Goal: Task Accomplishment & Management: Manage account settings

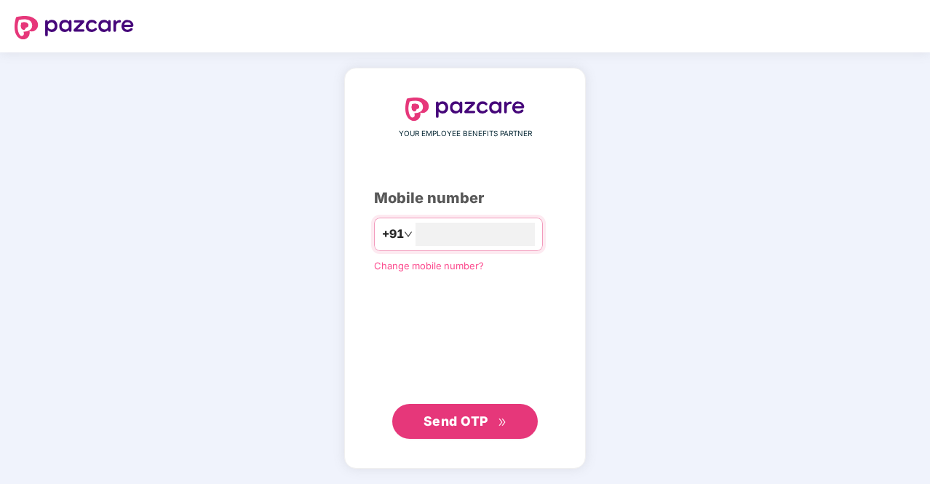
type input "**********"
click at [443, 413] on span "Send OTP" at bounding box center [456, 420] width 65 height 15
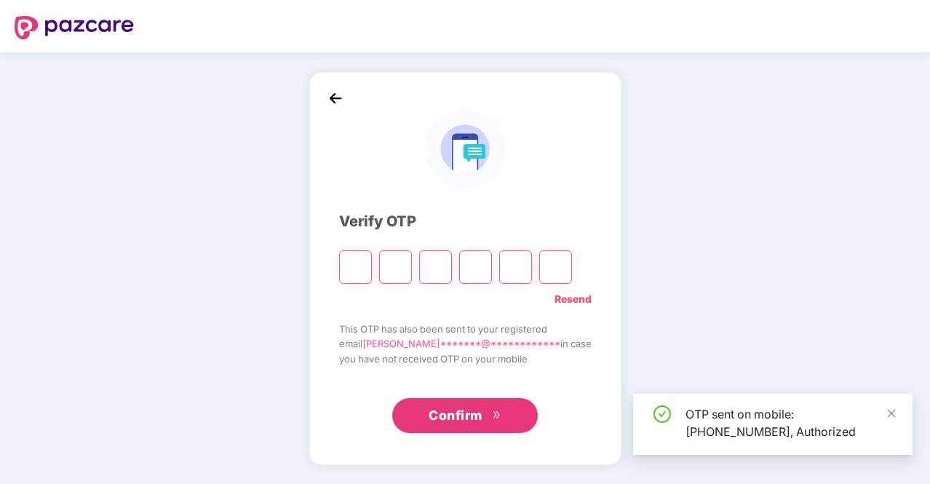
click at [352, 262] on input "Please enter verification code. Digit 1" at bounding box center [355, 266] width 33 height 33
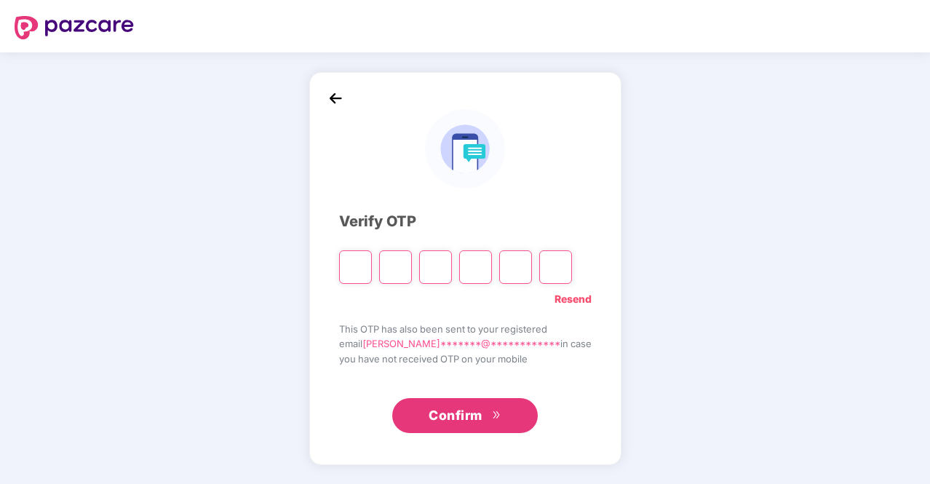
type input "*"
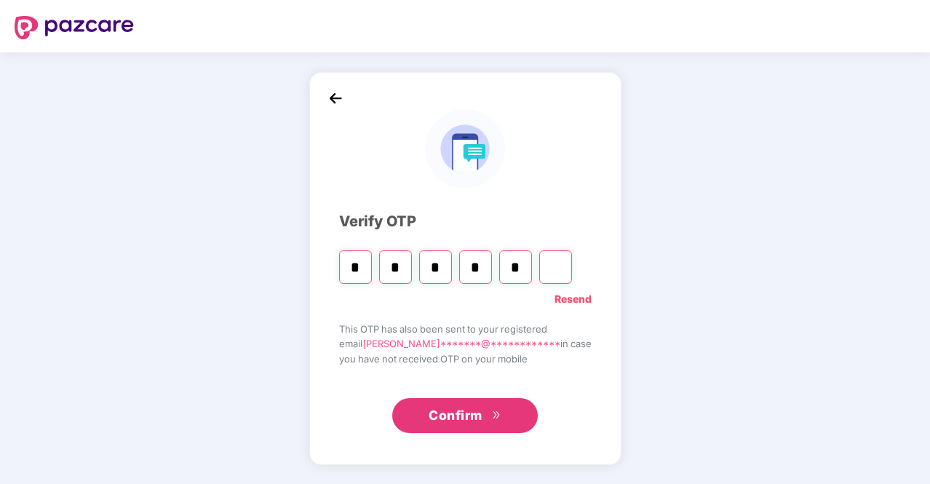
type input "*"
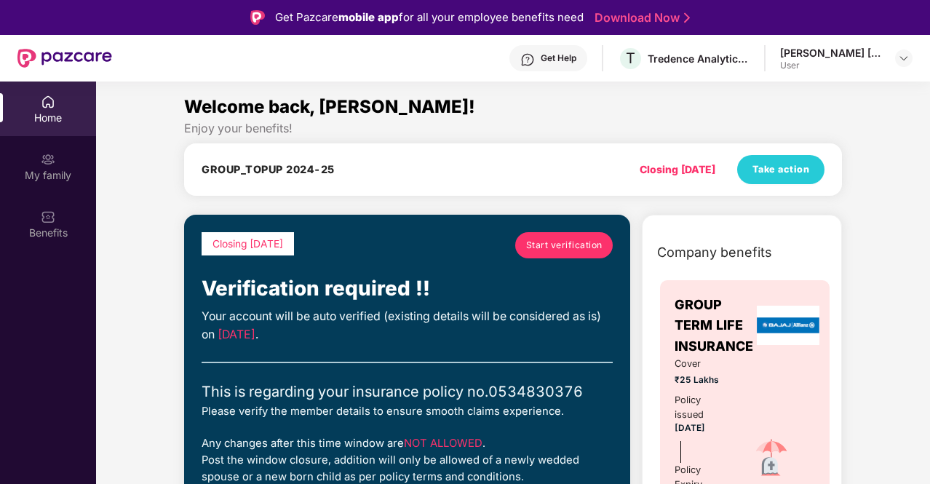
click at [558, 244] on span "Start verification" at bounding box center [564, 245] width 76 height 14
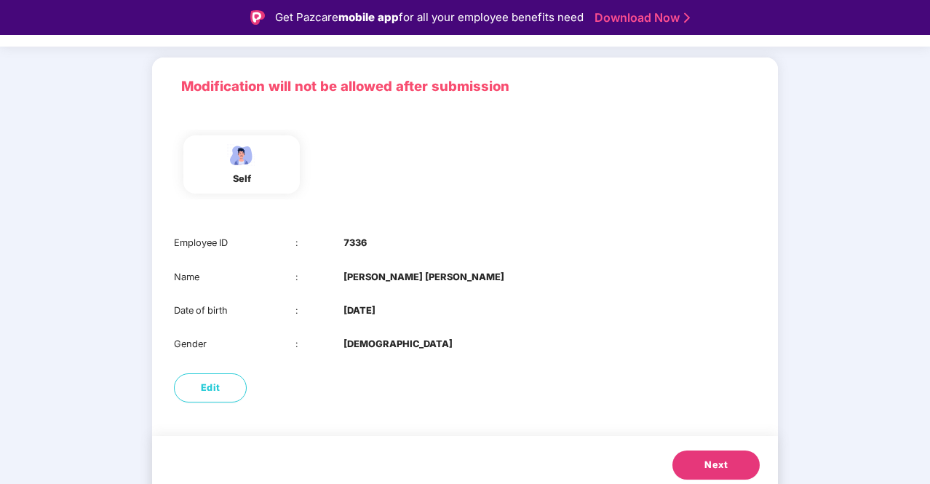
scroll to position [90, 0]
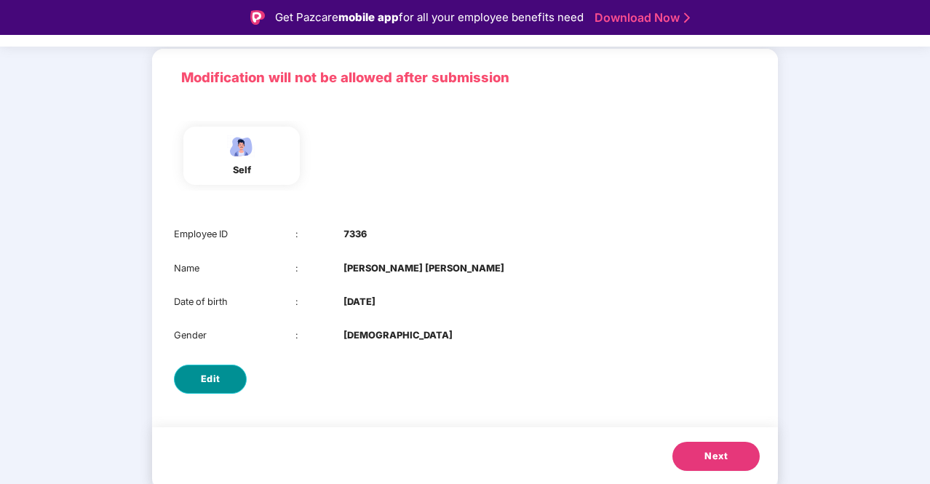
click at [211, 374] on span "Edit" at bounding box center [211, 379] width 20 height 15
select select "****"
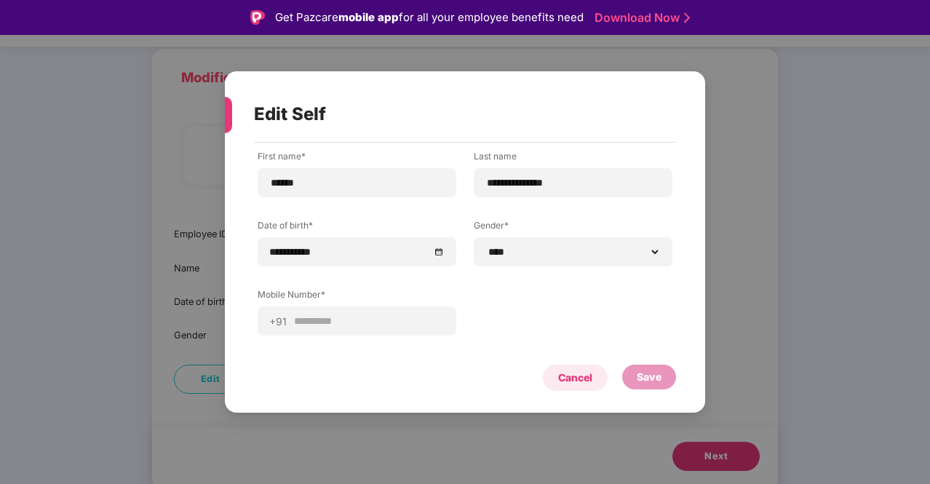
click at [572, 379] on div "Cancel" at bounding box center [575, 378] width 34 height 16
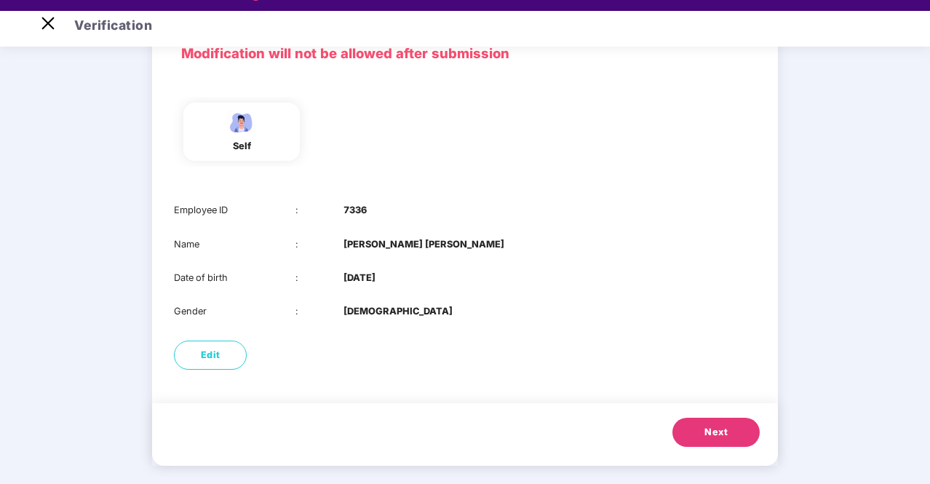
scroll to position [25, 0]
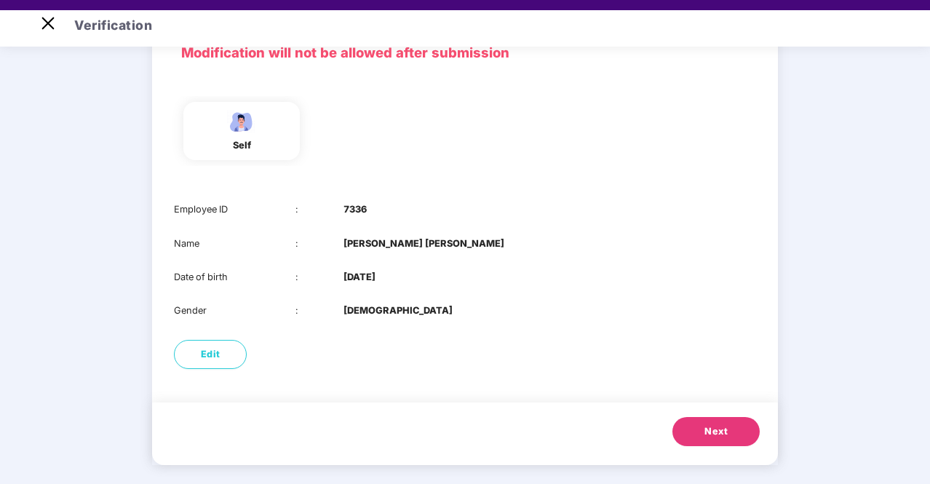
click at [732, 429] on button "Next" at bounding box center [716, 431] width 87 height 29
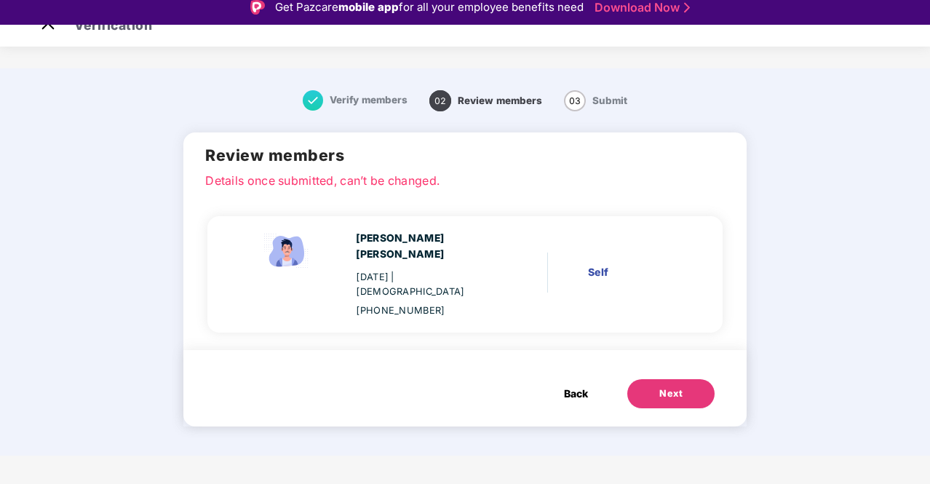
scroll to position [0, 0]
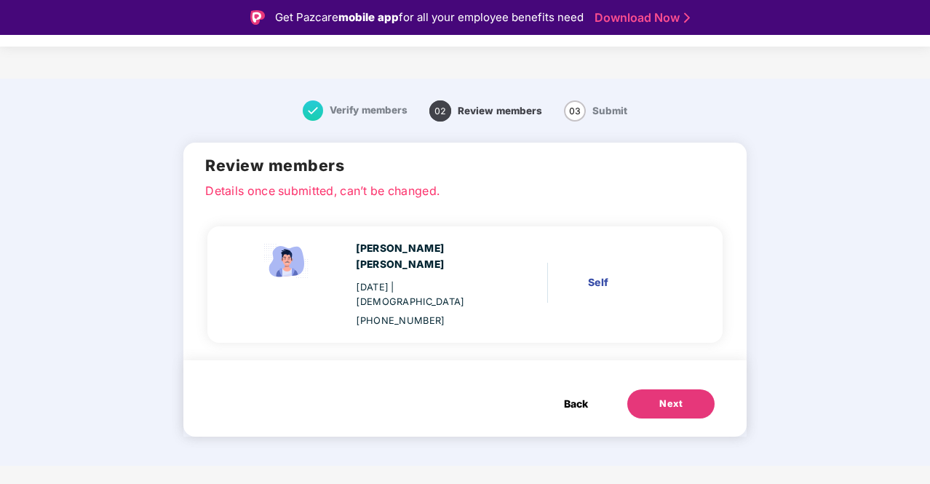
click at [565, 396] on span "Back" at bounding box center [576, 404] width 24 height 16
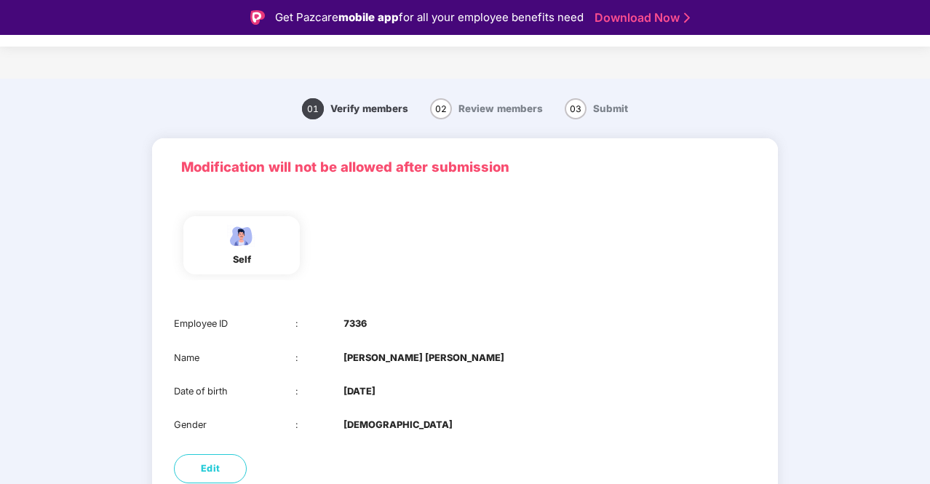
scroll to position [35, 0]
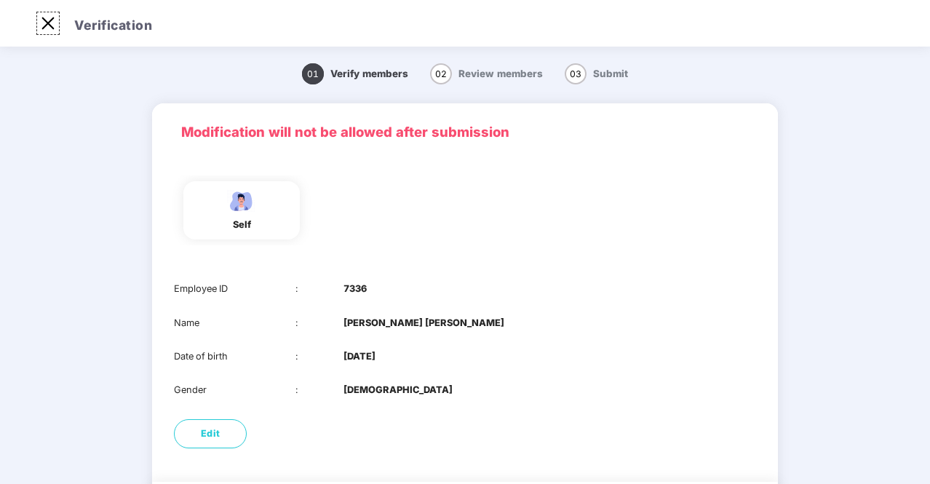
click at [43, 25] on img at bounding box center [47, 23] width 23 height 23
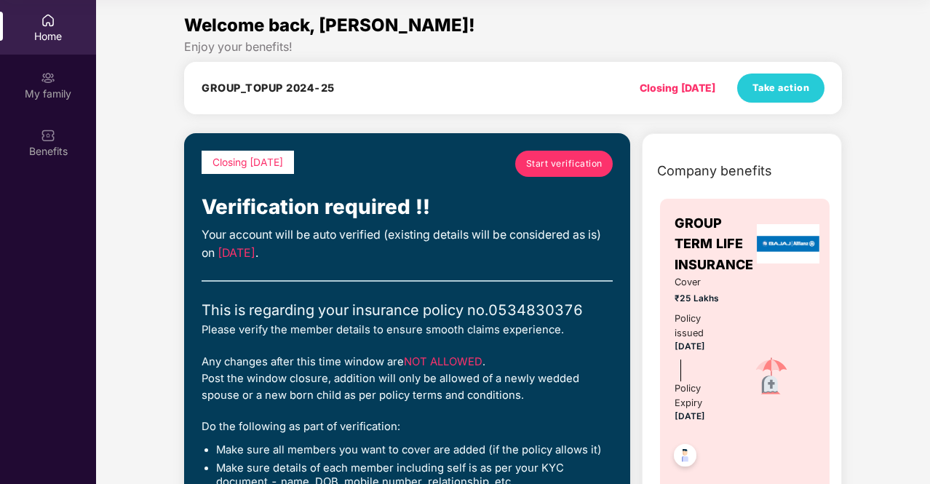
scroll to position [4, 0]
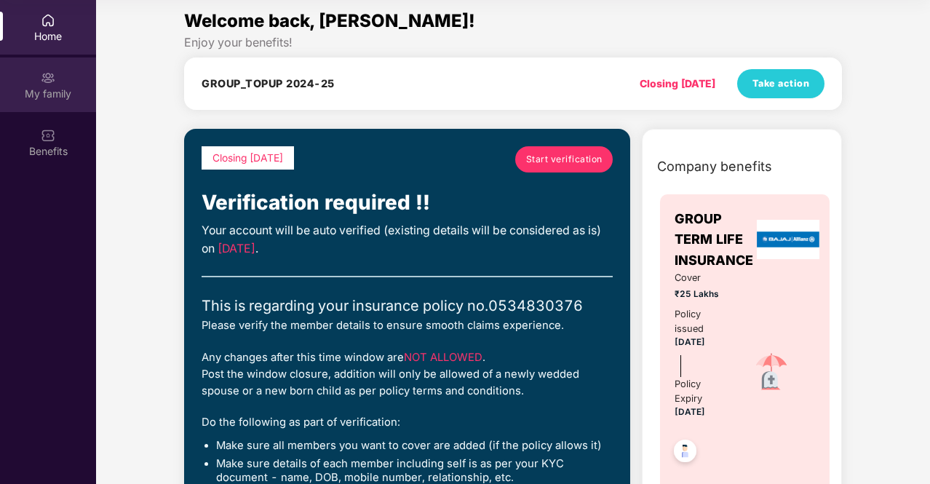
click at [60, 79] on div "My family" at bounding box center [48, 85] width 96 height 55
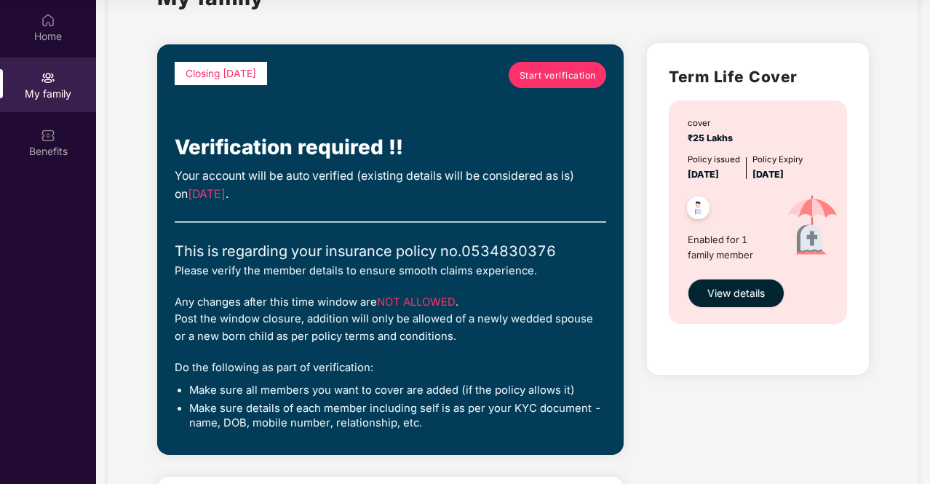
scroll to position [24, 0]
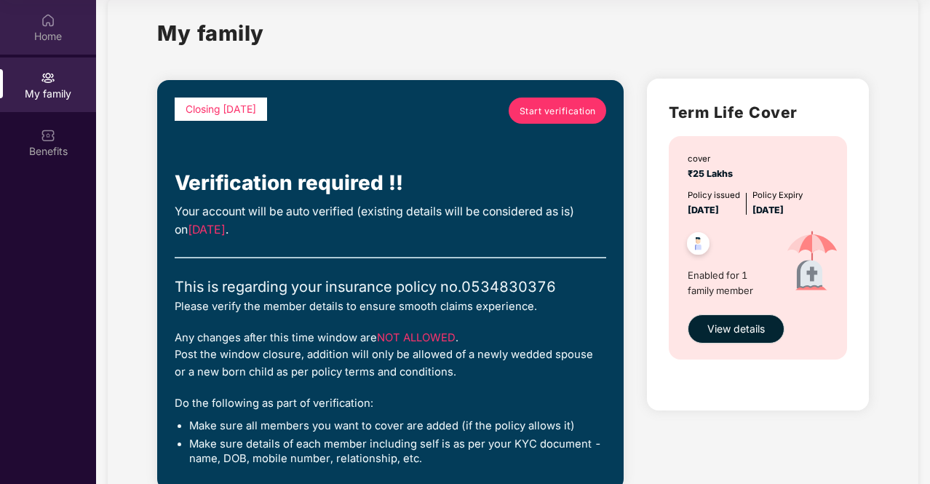
click at [69, 46] on div "Home" at bounding box center [48, 27] width 96 height 55
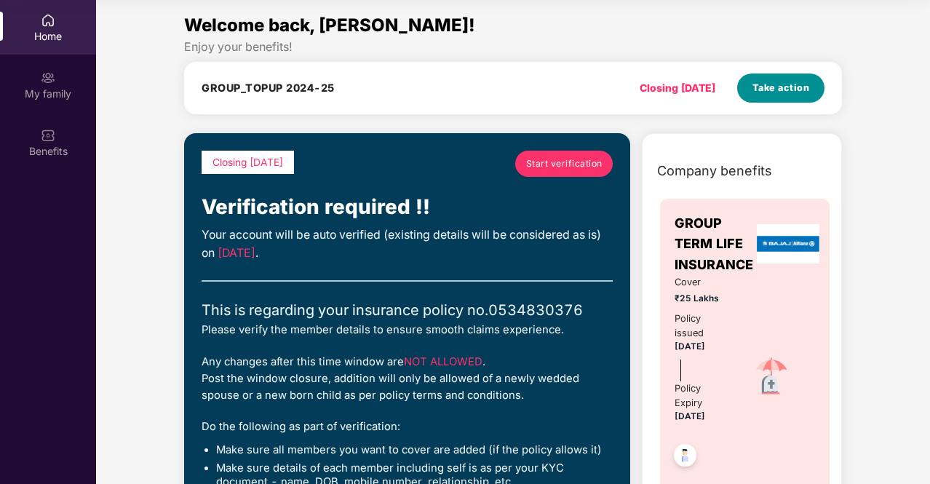
click at [786, 88] on span "Take action" at bounding box center [782, 88] width 58 height 15
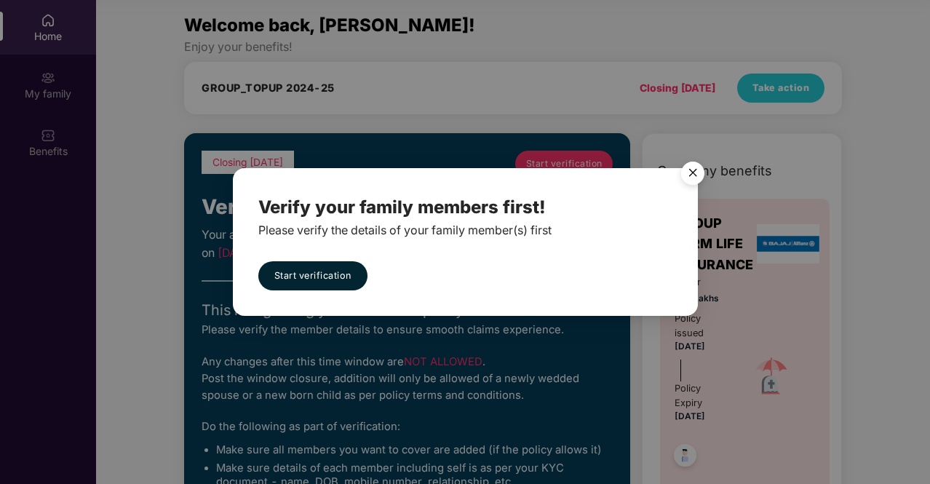
click at [697, 169] on img "Close" at bounding box center [693, 175] width 41 height 41
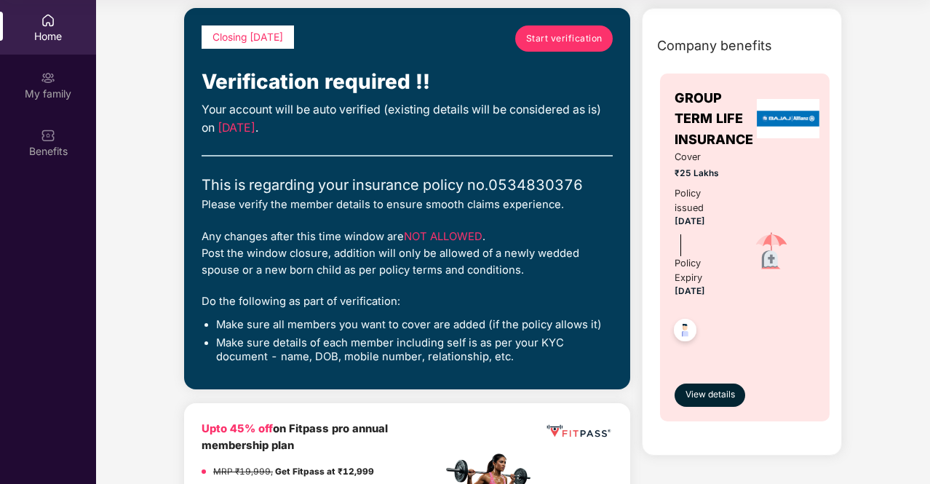
scroll to position [127, 0]
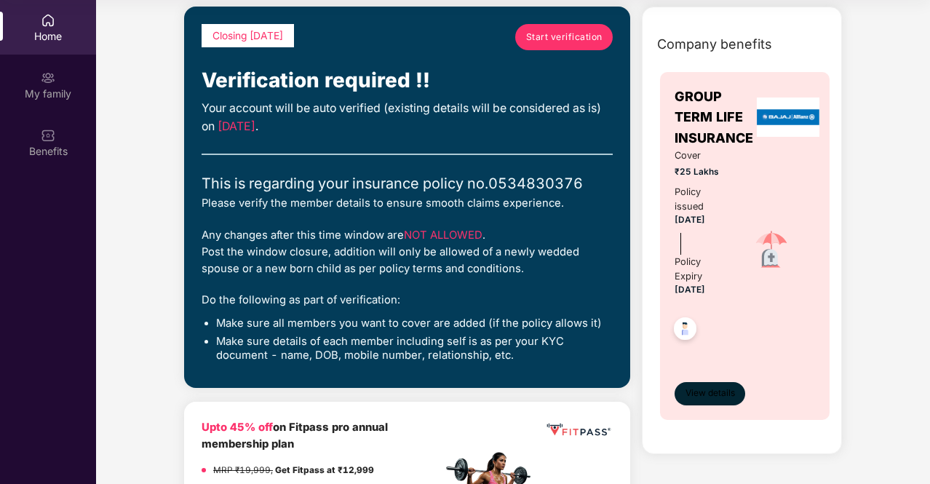
click at [704, 394] on span "View details" at bounding box center [711, 394] width 50 height 14
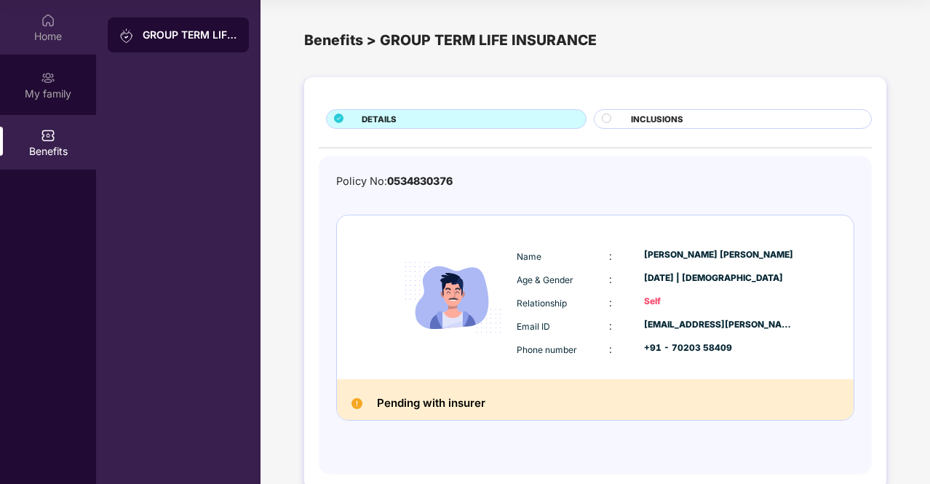
click at [72, 29] on div "Home" at bounding box center [48, 36] width 96 height 15
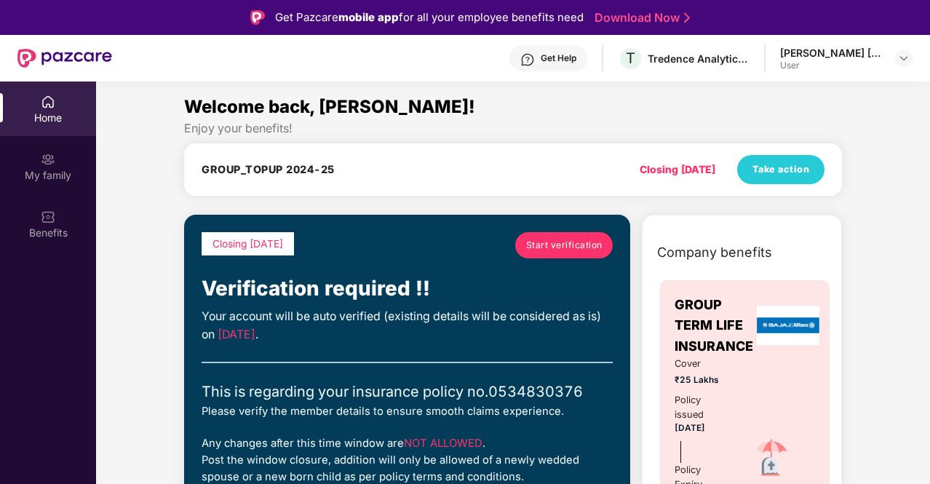
click at [545, 63] on div "Get Help" at bounding box center [559, 58] width 36 height 12
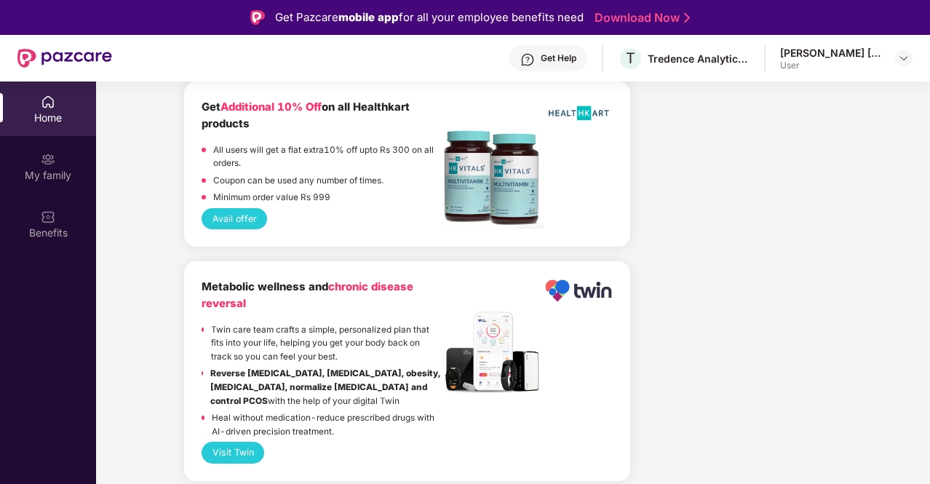
scroll to position [2687, 0]
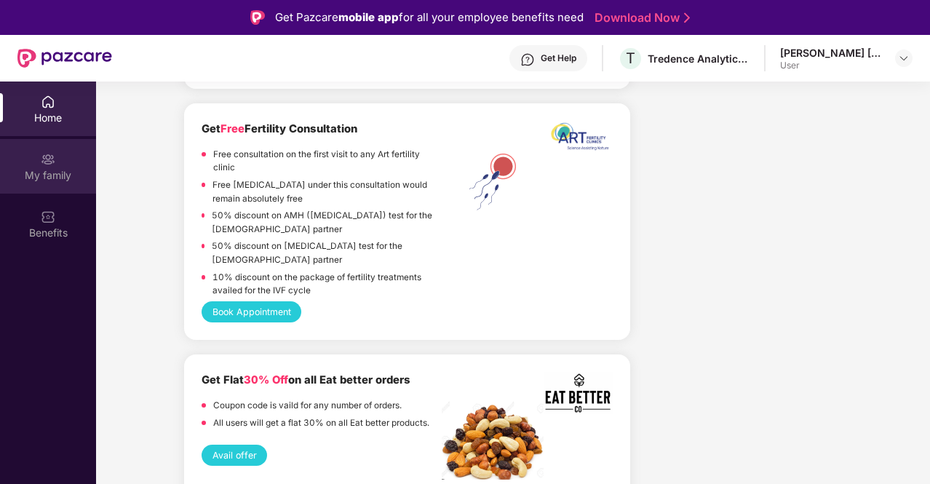
click at [42, 168] on div "My family" at bounding box center [48, 175] width 96 height 15
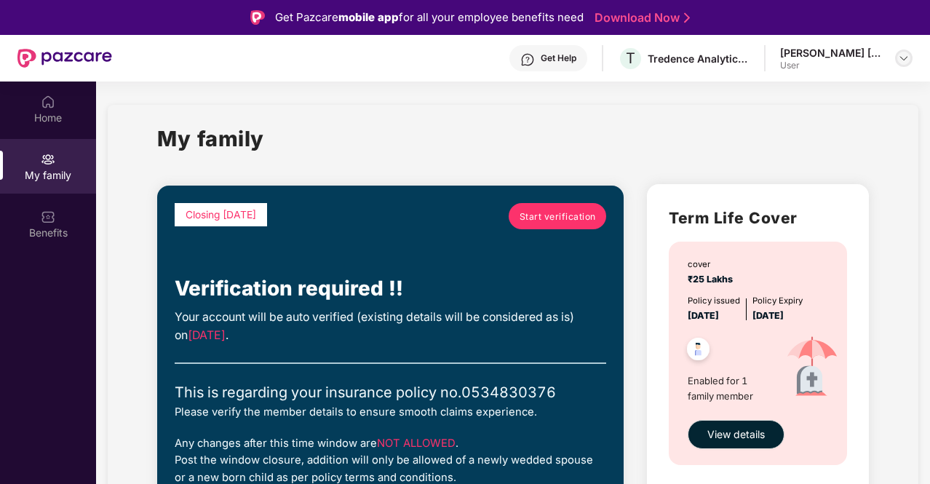
click at [907, 56] on img at bounding box center [904, 58] width 12 height 12
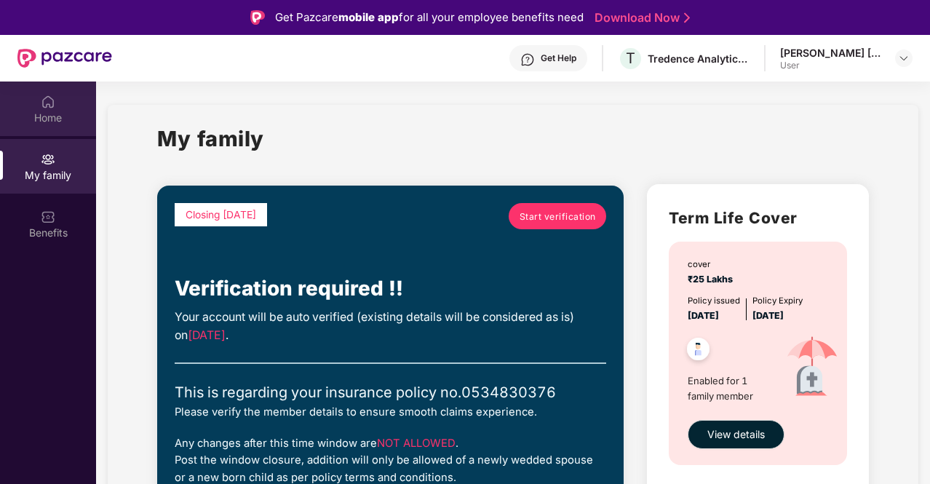
click at [54, 121] on div "Home" at bounding box center [48, 118] width 96 height 15
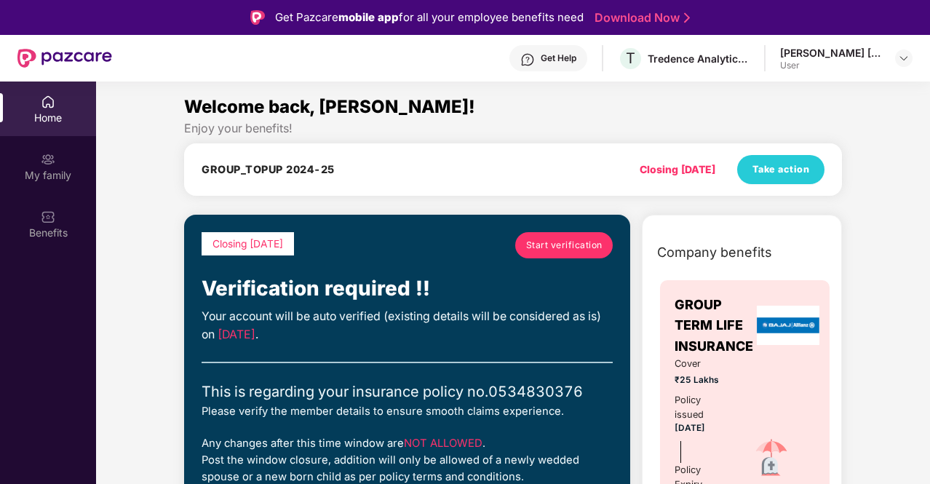
click at [566, 242] on span "Start verification" at bounding box center [564, 245] width 76 height 14
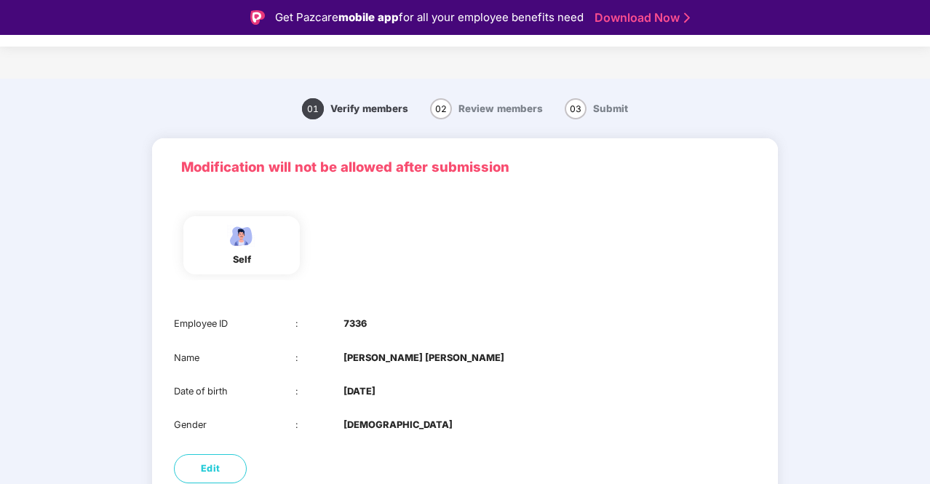
click at [507, 105] on span "Review members" at bounding box center [501, 109] width 84 height 12
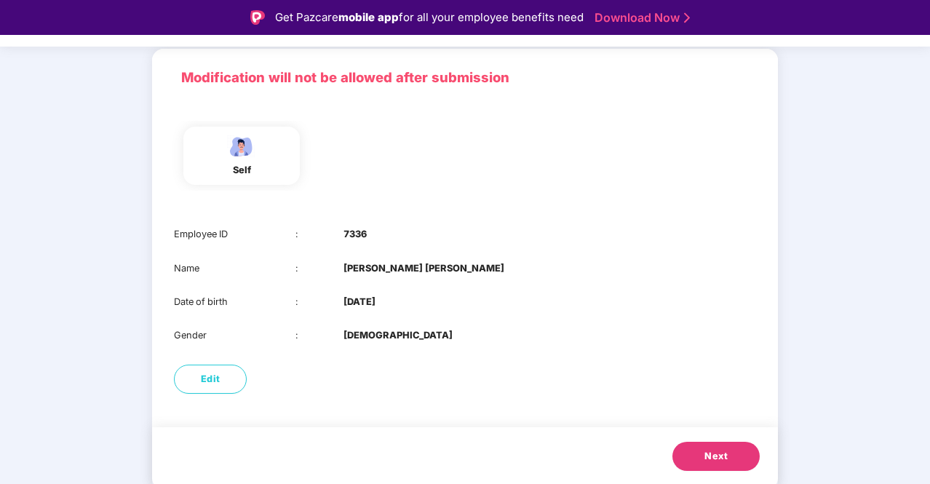
click at [702, 453] on button "Next" at bounding box center [716, 456] width 87 height 29
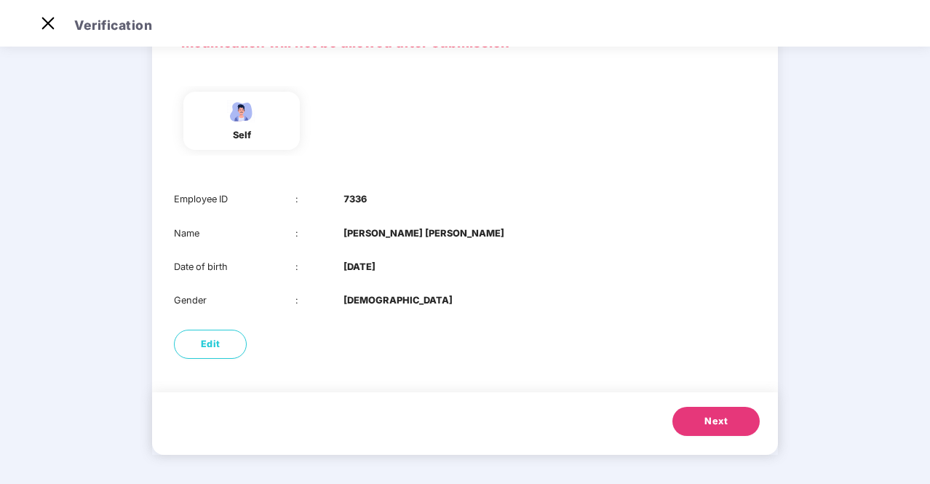
scroll to position [0, 0]
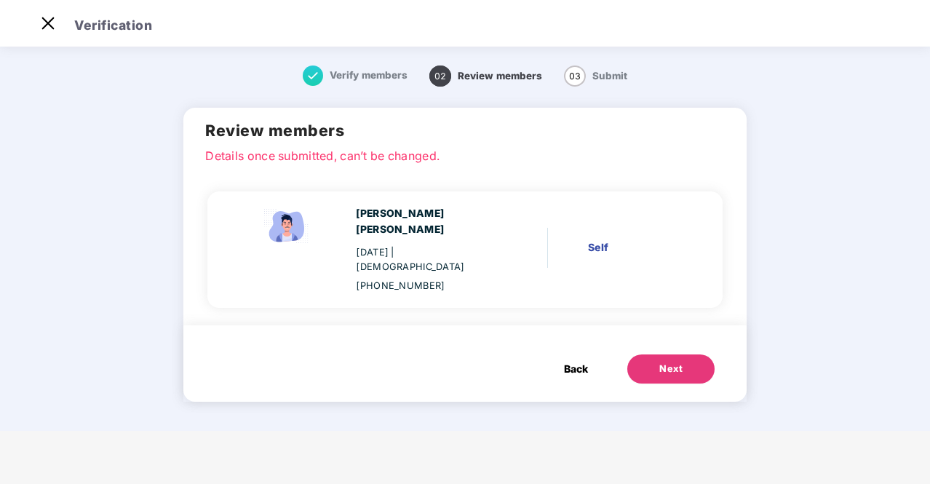
click at [651, 355] on button "Next" at bounding box center [671, 369] width 87 height 29
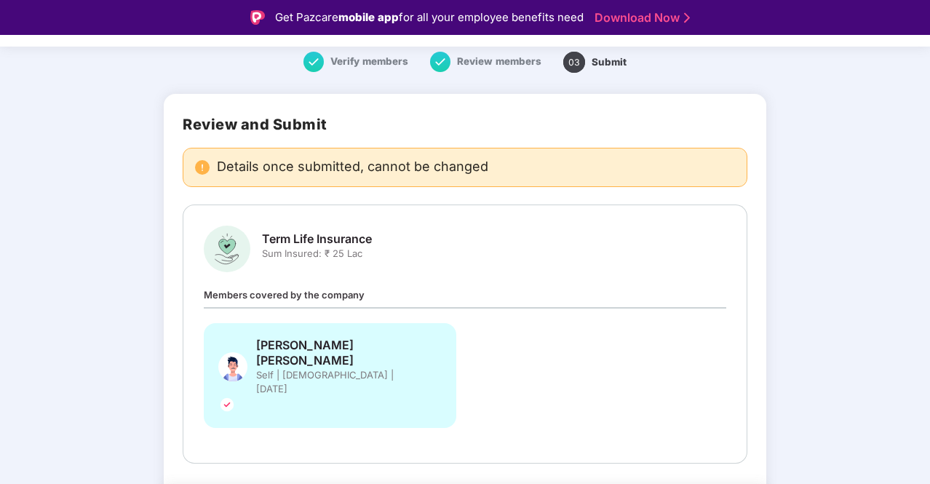
scroll to position [61, 0]
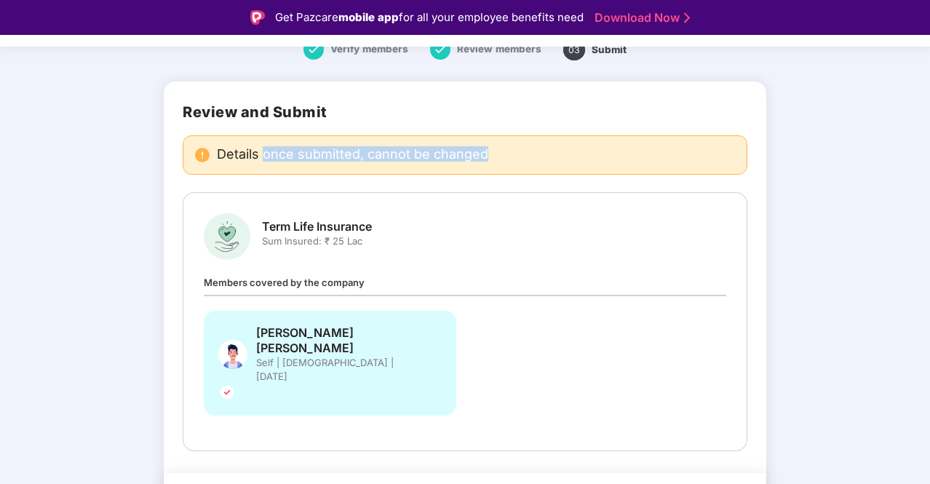
drag, startPoint x: 493, startPoint y: 154, endPoint x: 267, endPoint y: 135, distance: 226.6
click at [267, 135] on div "Details once submitted, cannot be changed" at bounding box center [465, 154] width 565 height 39
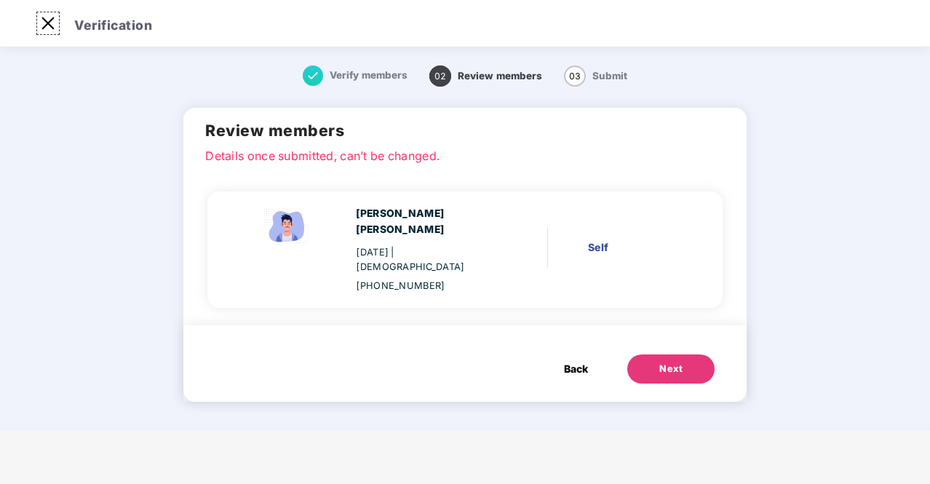
click at [52, 18] on img at bounding box center [47, 23] width 23 height 23
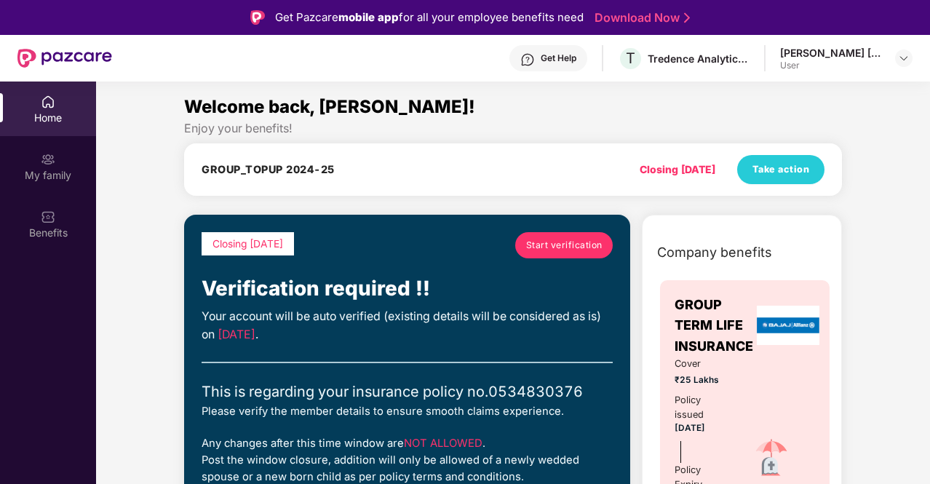
click at [553, 53] on div "Get Help" at bounding box center [559, 58] width 36 height 12
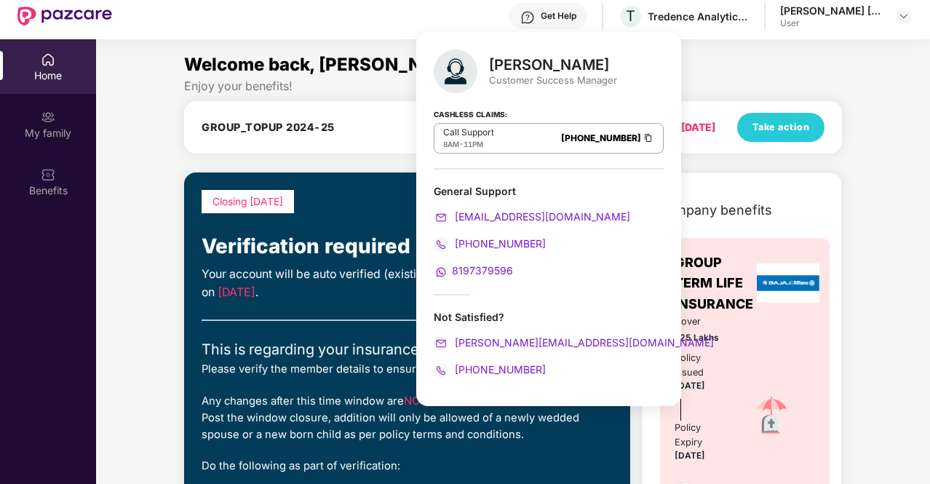
scroll to position [46, 0]
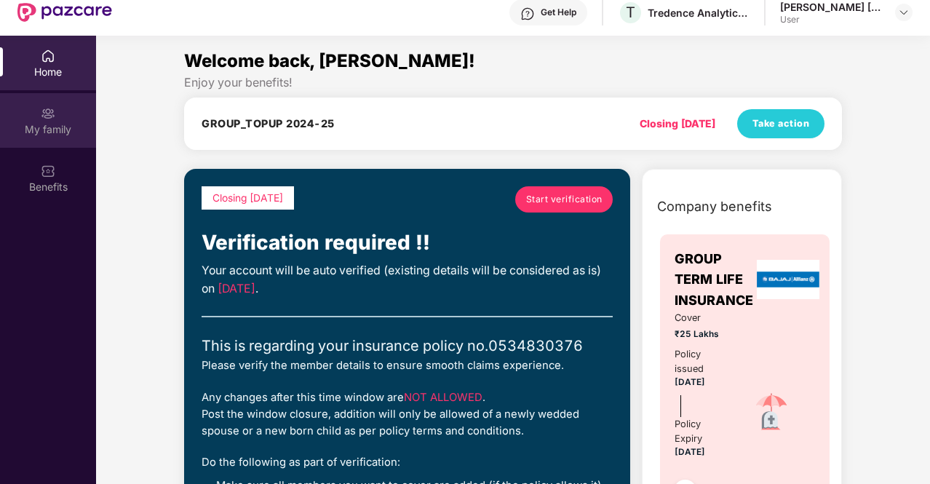
click at [38, 146] on div "My family" at bounding box center [48, 120] width 96 height 55
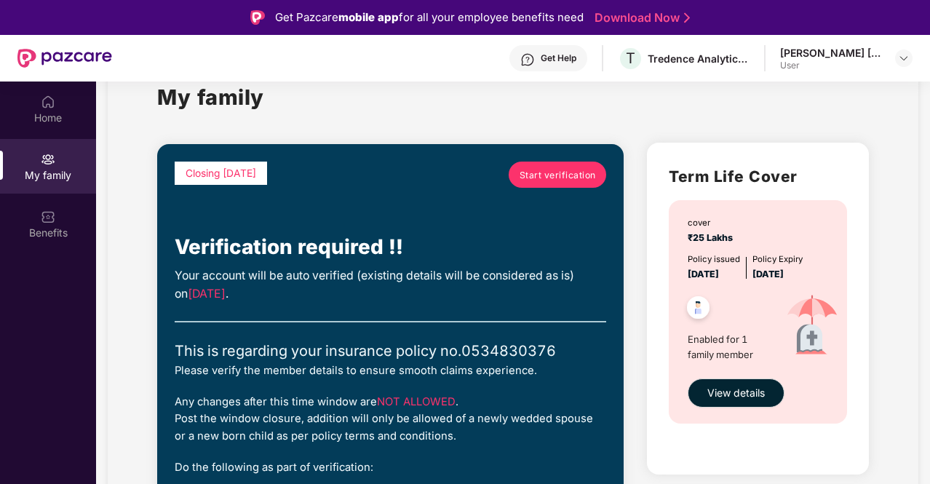
scroll to position [43, 0]
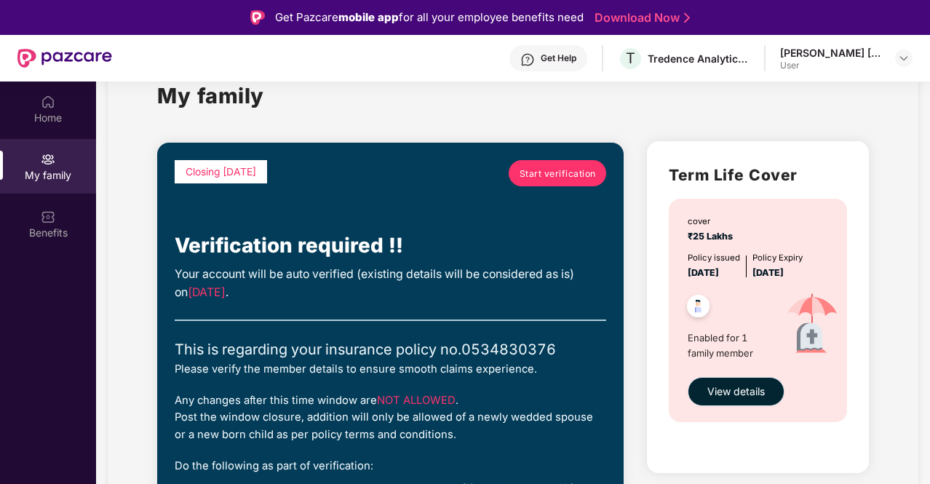
click at [743, 390] on span "View details" at bounding box center [737, 392] width 58 height 16
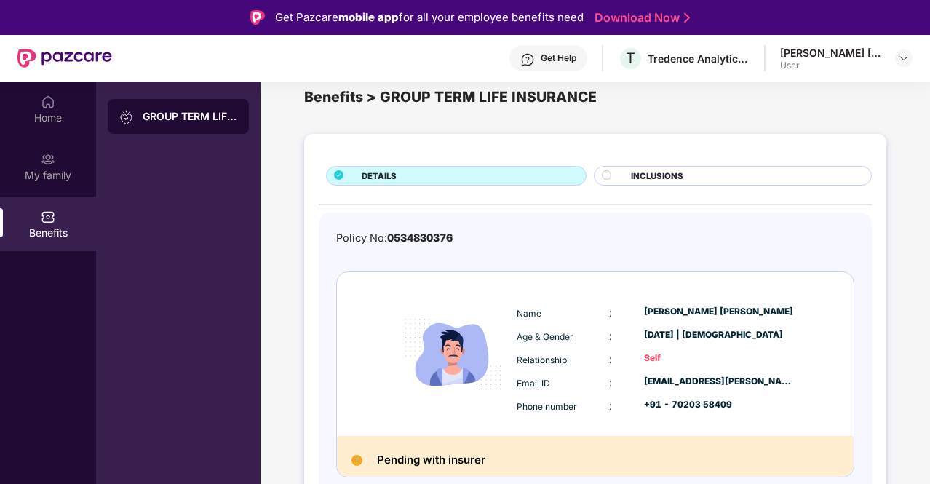
scroll to position [82, 0]
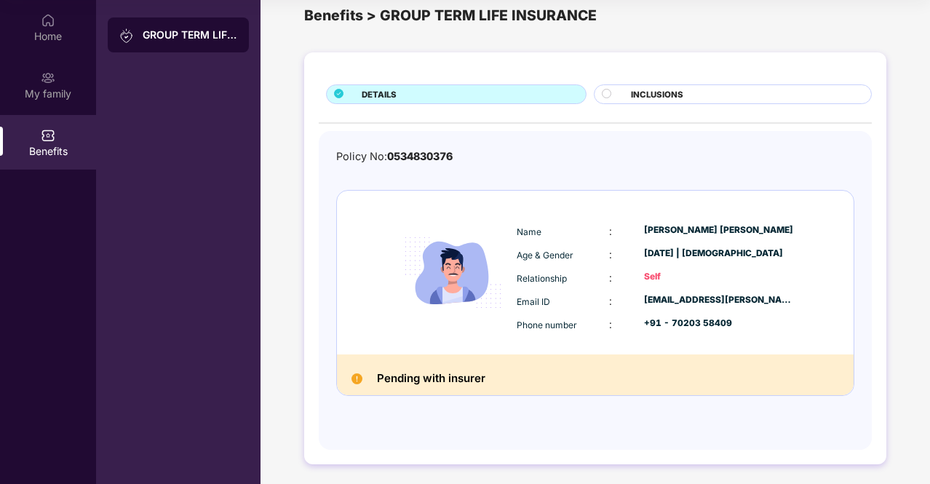
click at [55, 147] on div "Benefits" at bounding box center [48, 151] width 96 height 15
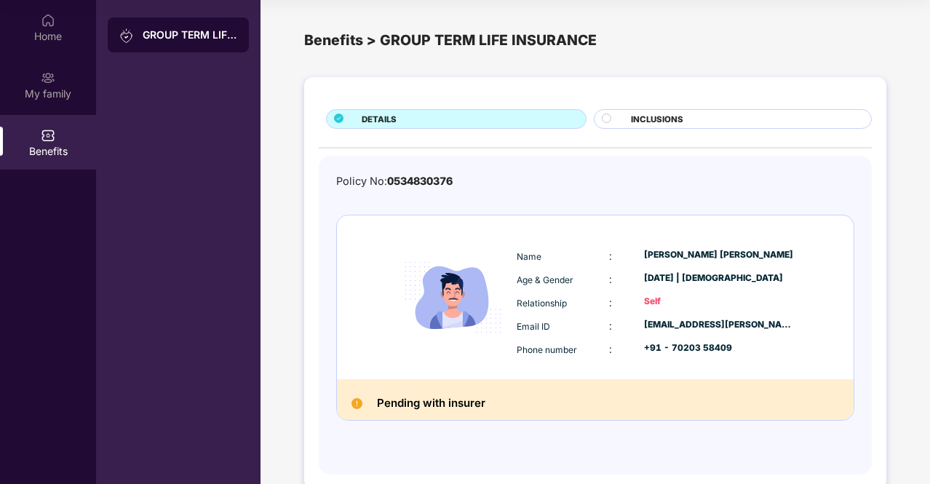
click at [606, 114] on circle at bounding box center [607, 118] width 9 height 9
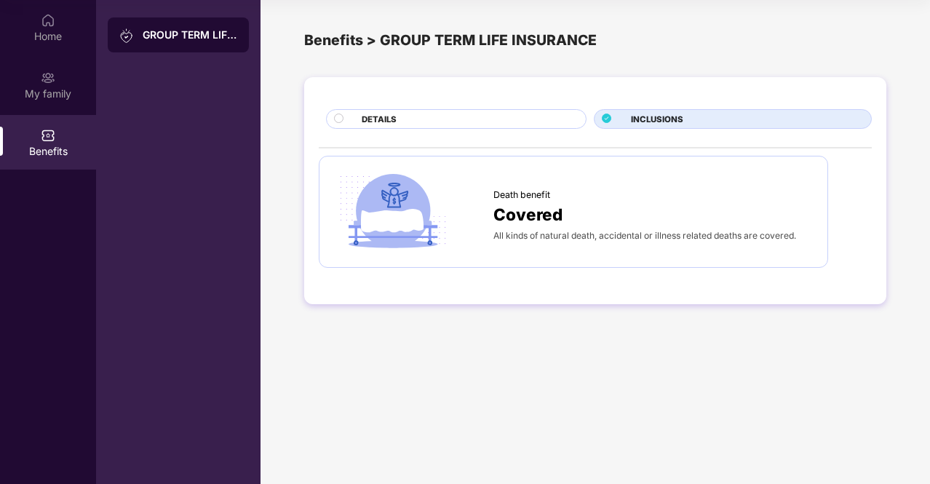
click at [383, 121] on span "DETAILS" at bounding box center [379, 119] width 35 height 13
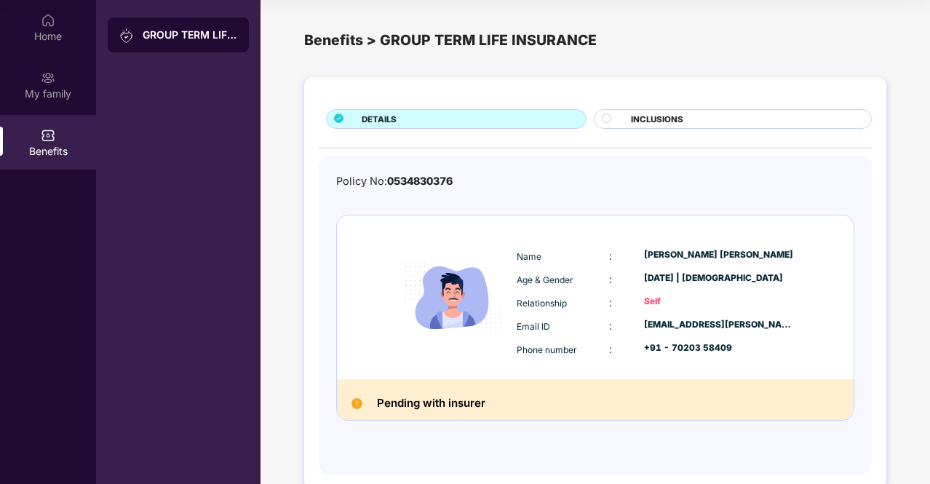
scroll to position [25, 0]
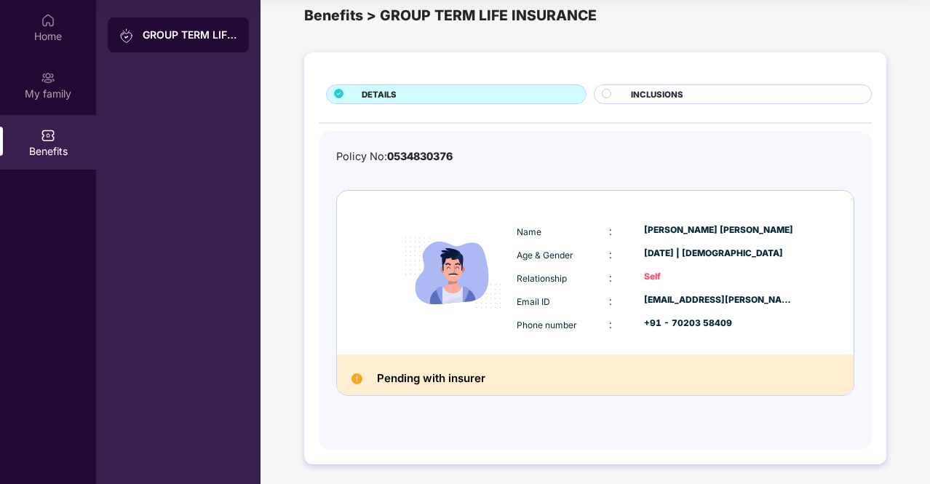
click at [473, 376] on h2 "Pending with insurer" at bounding box center [431, 378] width 108 height 19
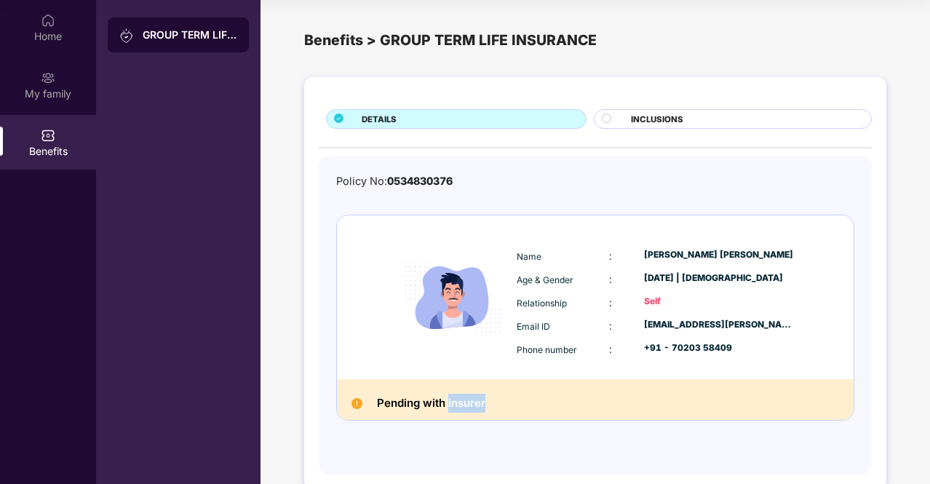
scroll to position [0, 0]
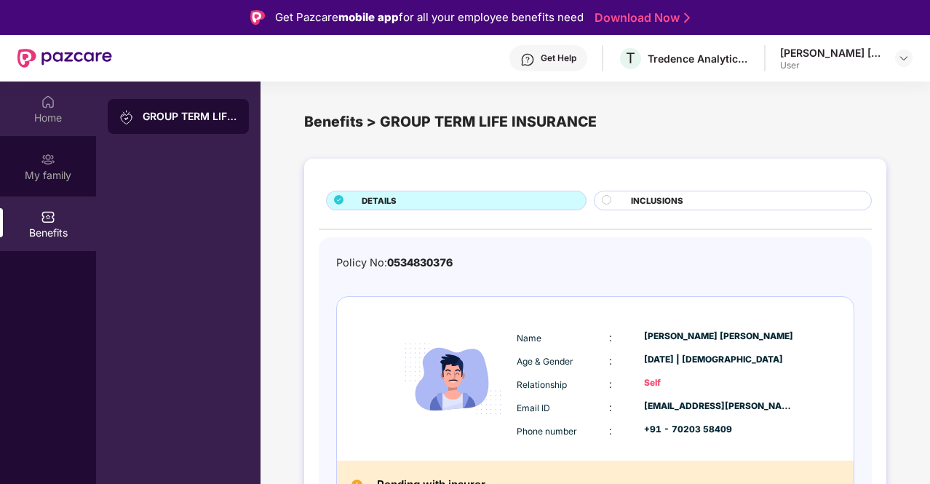
click at [55, 116] on div "Home" at bounding box center [48, 118] width 96 height 15
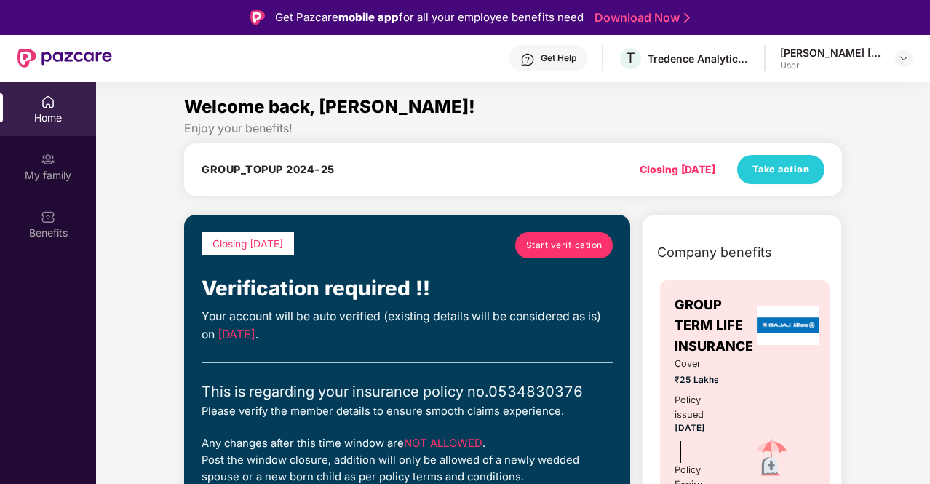
click at [906, 58] on img at bounding box center [904, 58] width 12 height 12
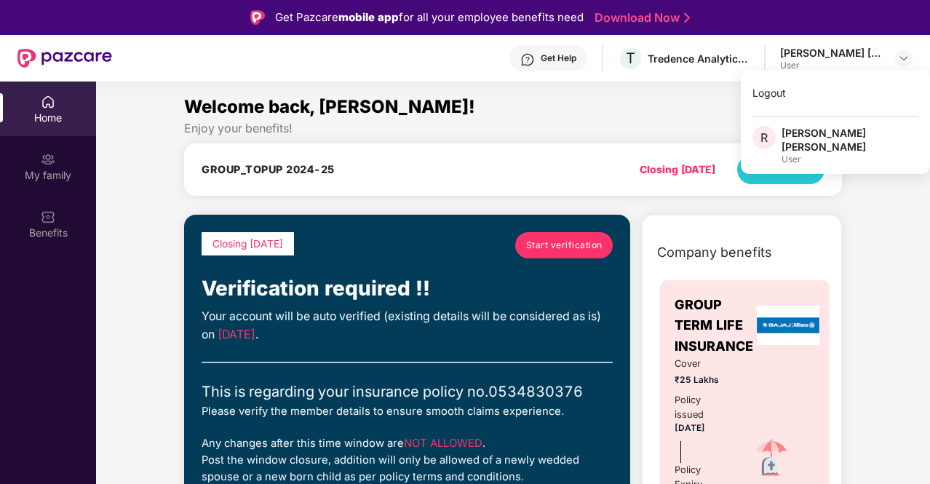
click at [625, 101] on div "Welcome back, [PERSON_NAME]!" at bounding box center [513, 107] width 658 height 28
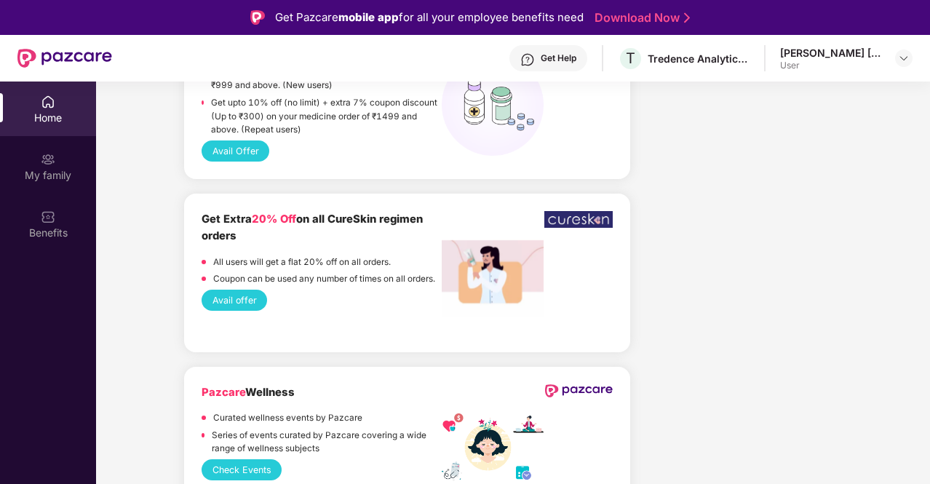
scroll to position [1731, 0]
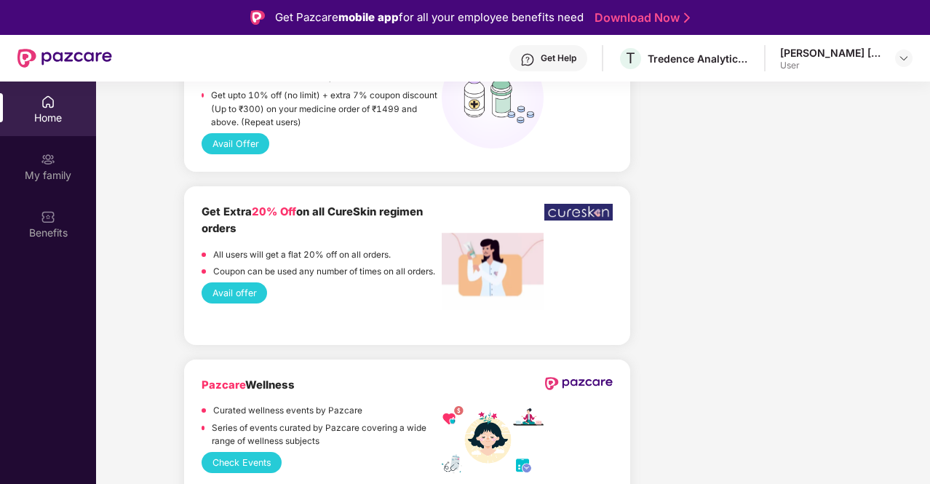
click at [51, 116] on div "Home" at bounding box center [48, 118] width 96 height 15
click at [50, 148] on div "My family" at bounding box center [48, 166] width 96 height 55
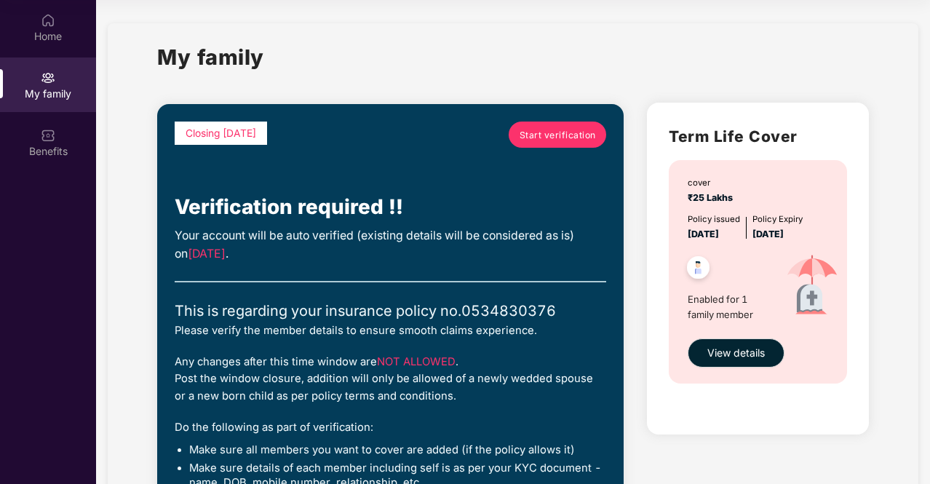
scroll to position [0, 0]
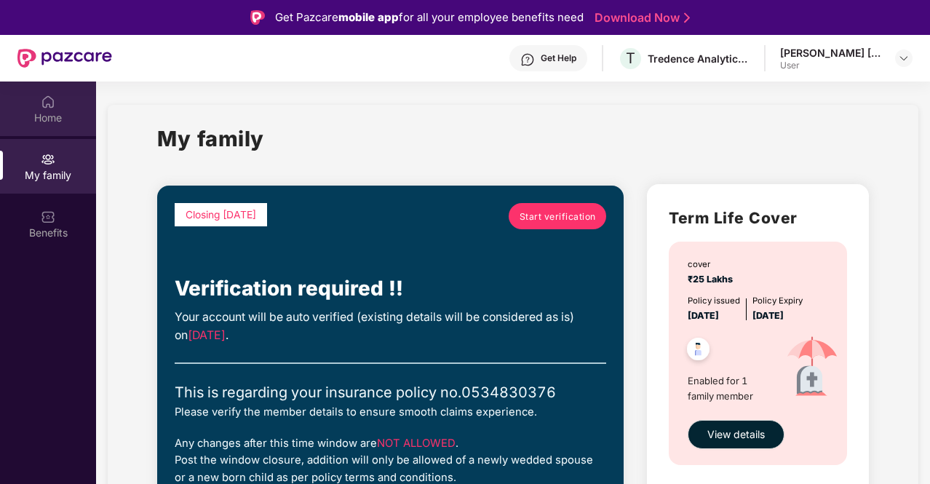
click at [51, 106] on img at bounding box center [48, 102] width 15 height 15
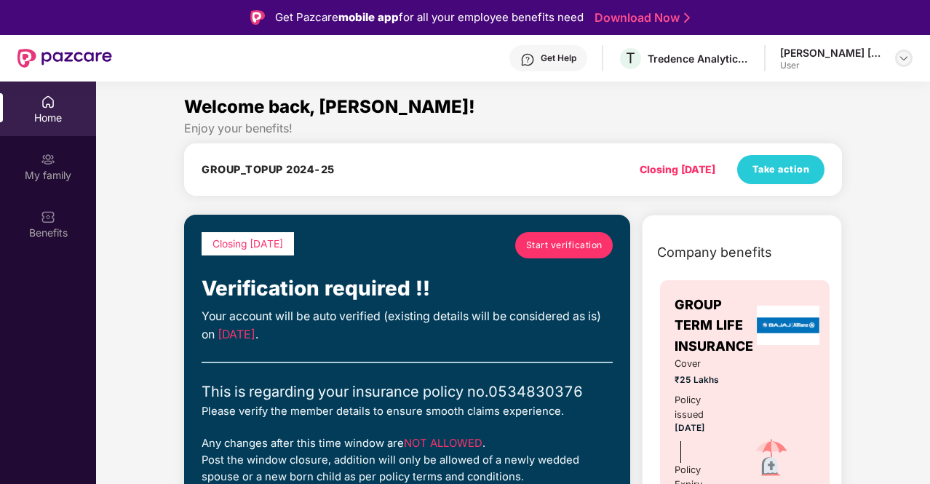
click at [898, 58] on div at bounding box center [904, 58] width 17 height 17
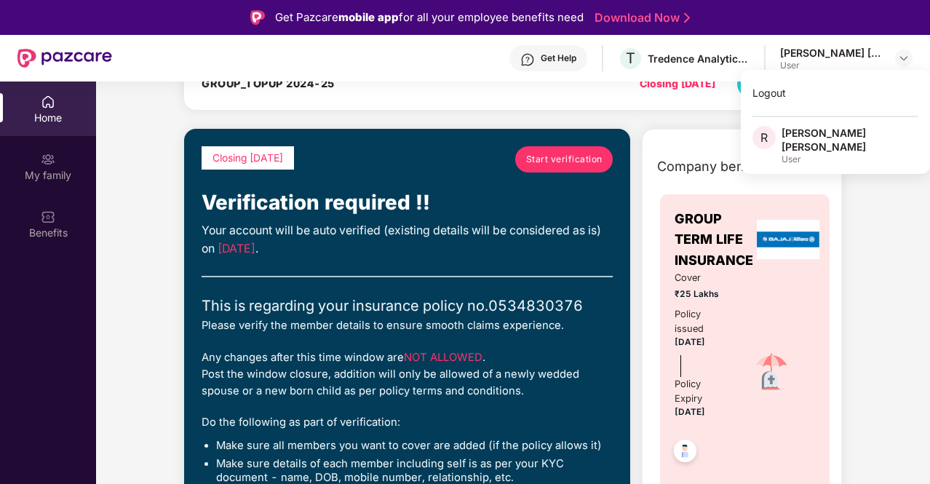
scroll to position [122, 0]
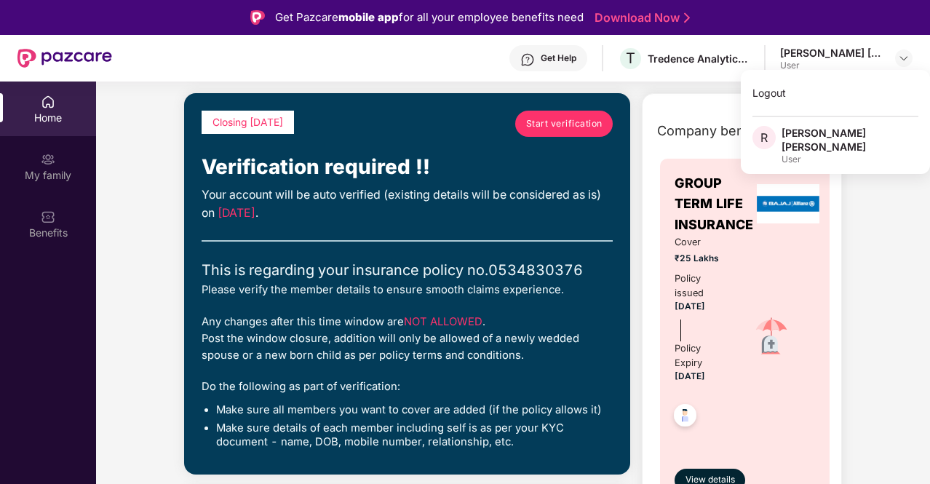
click at [743, 344] on div at bounding box center [771, 337] width 87 height 31
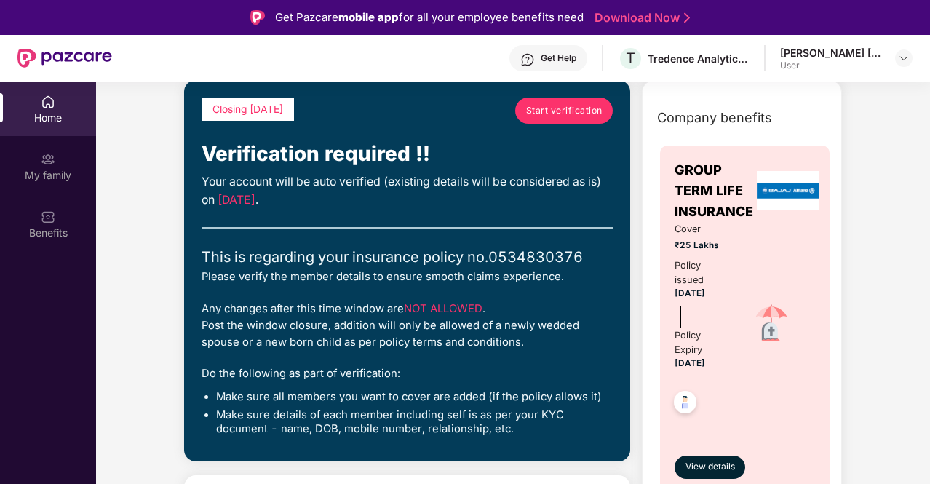
scroll to position [136, 0]
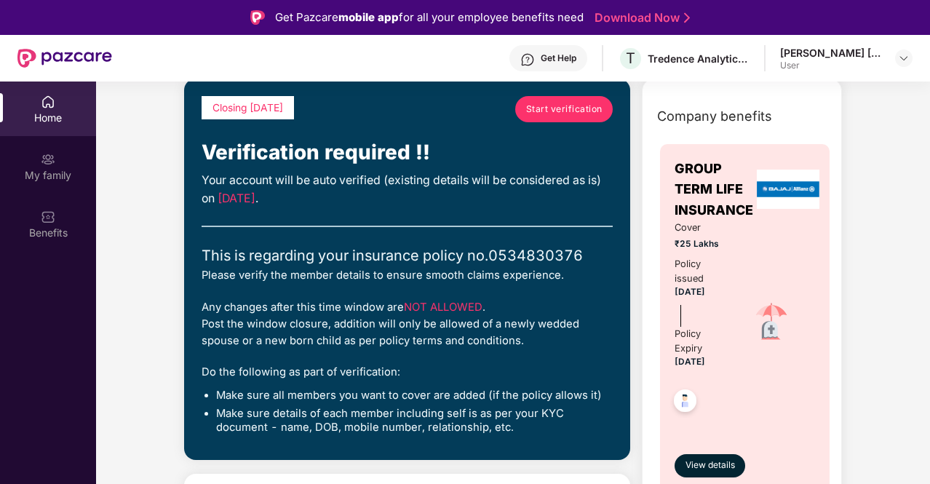
click at [467, 328] on div "Any changes after this time window are NOT ALLOWED . Post the window closure, a…" at bounding box center [407, 324] width 411 height 51
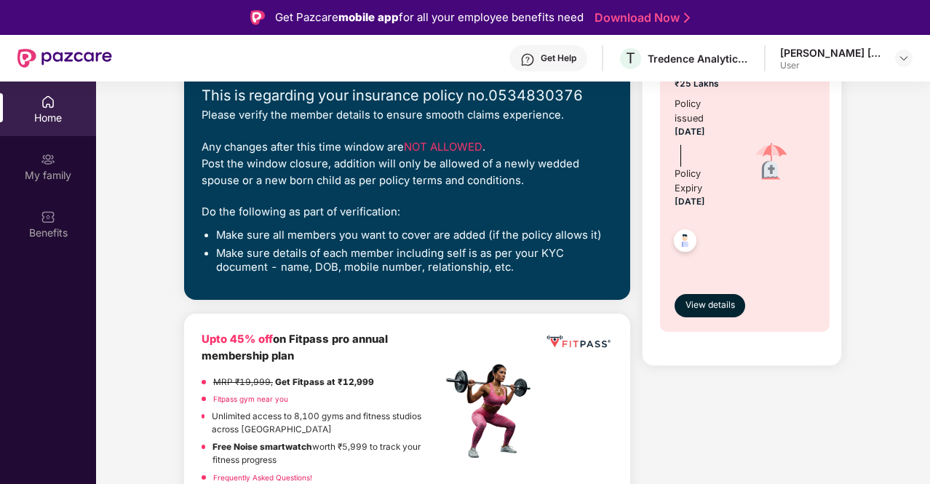
scroll to position [272, 0]
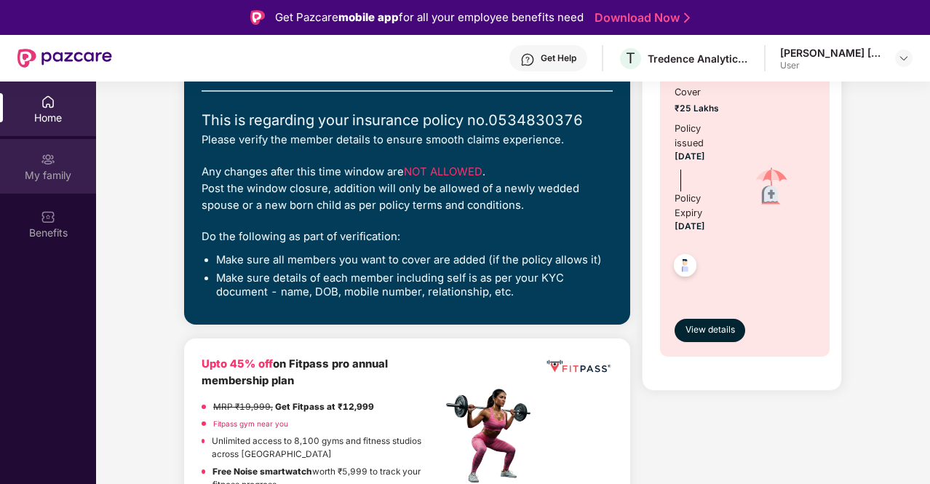
click at [56, 170] on div "My family" at bounding box center [48, 175] width 96 height 15
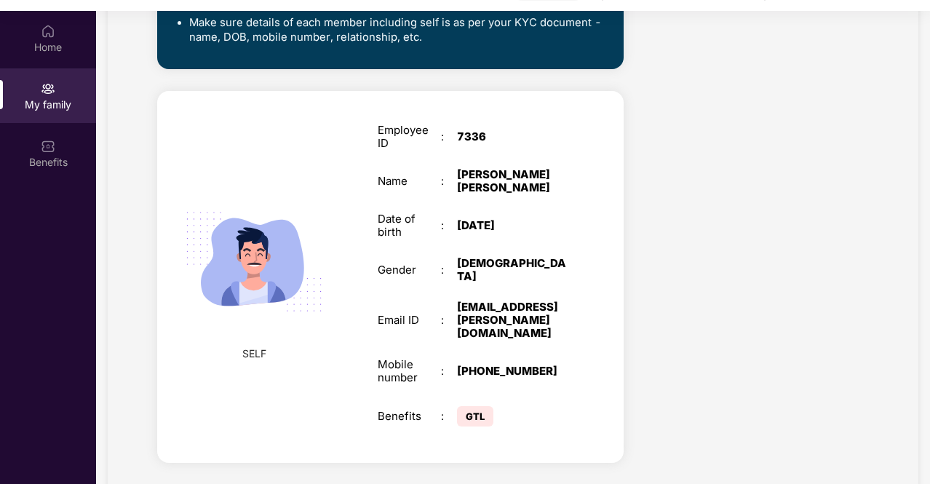
scroll to position [82, 0]
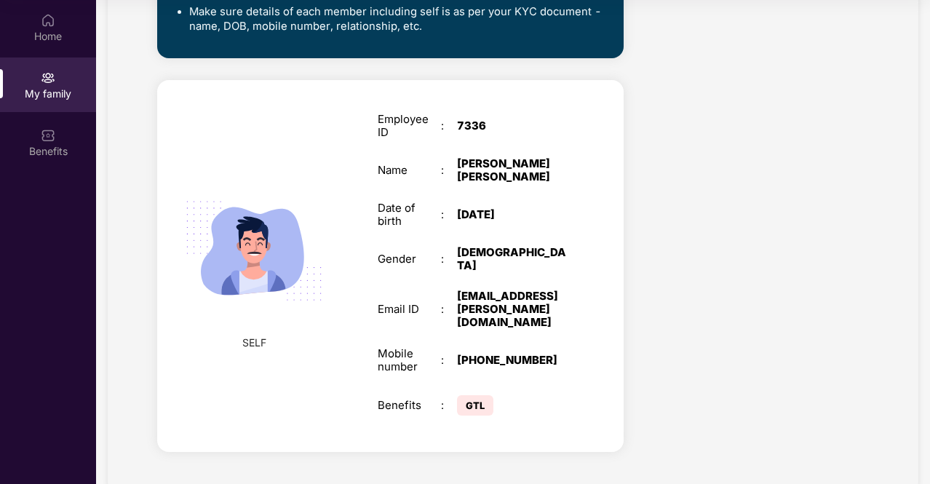
click at [478, 395] on span "GTL" at bounding box center [475, 405] width 36 height 20
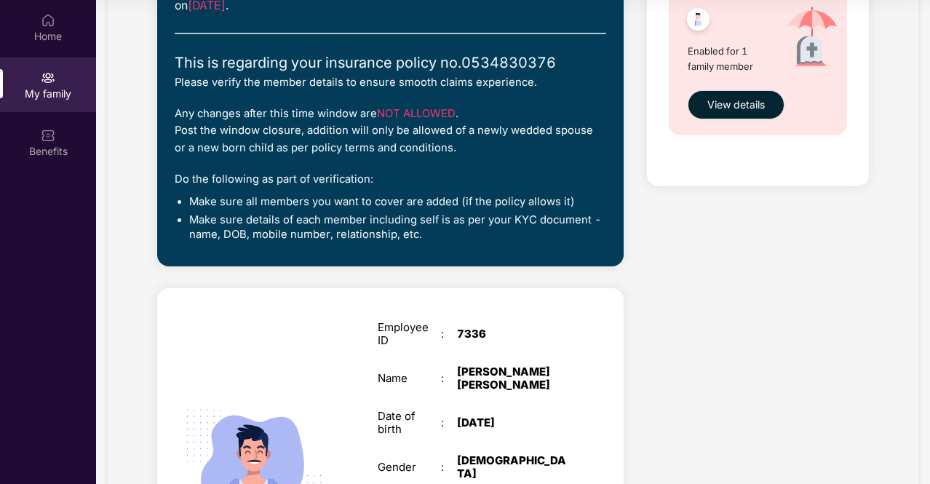
scroll to position [232, 0]
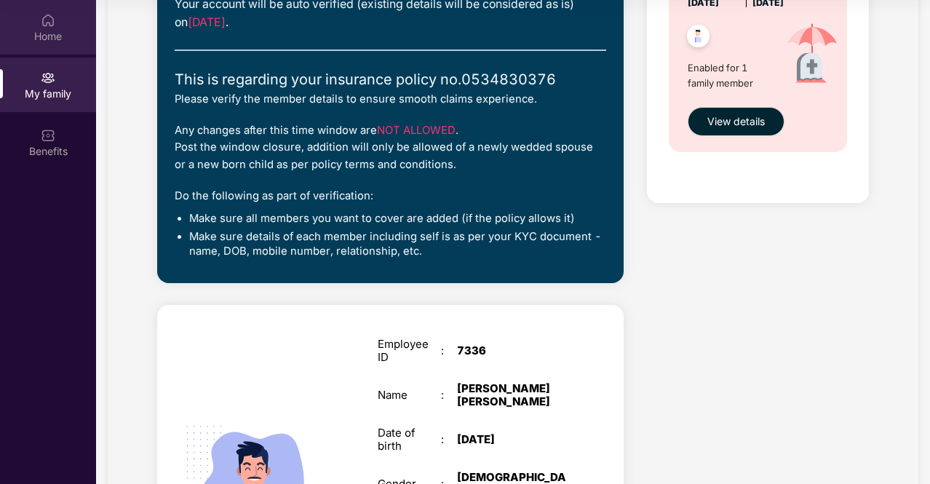
click at [56, 20] on div "Home" at bounding box center [48, 27] width 96 height 55
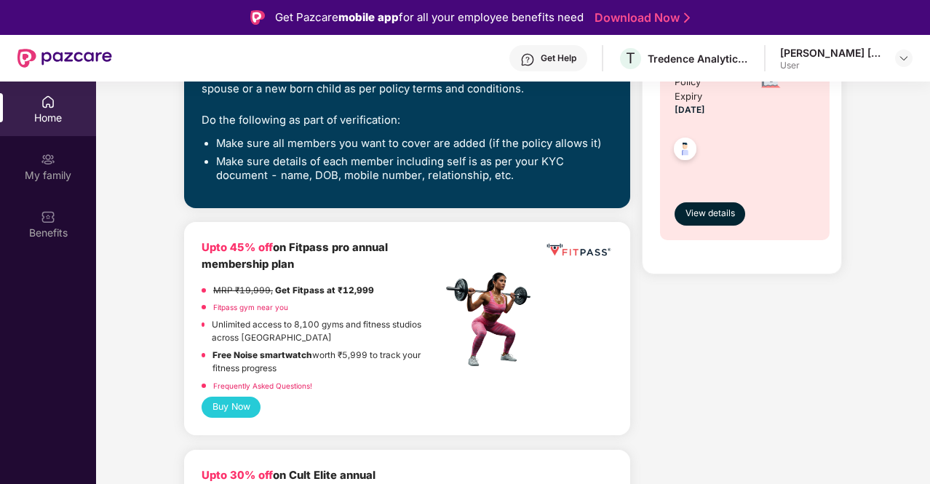
scroll to position [393, 0]
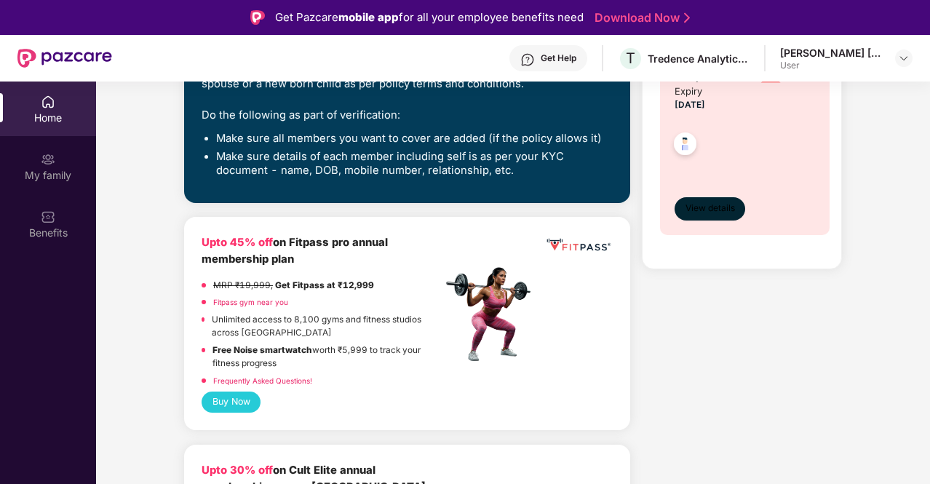
click at [702, 210] on span "View details" at bounding box center [711, 209] width 50 height 14
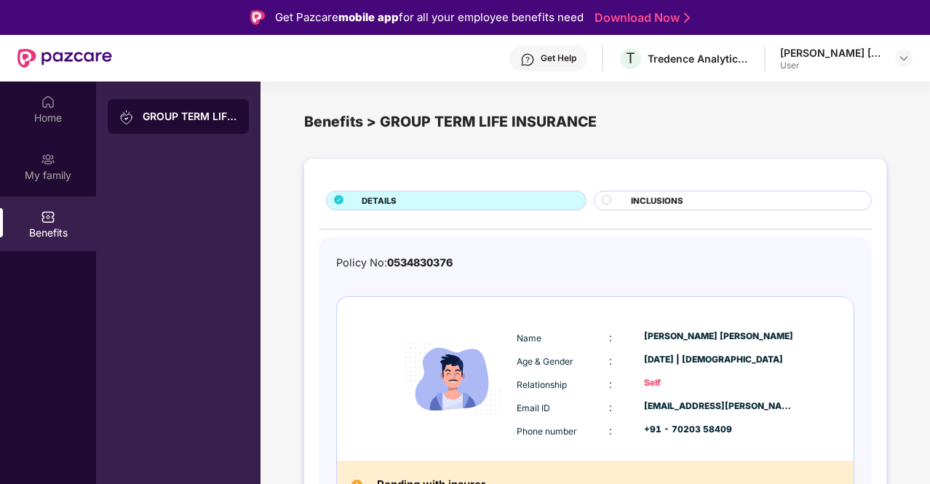
scroll to position [25, 0]
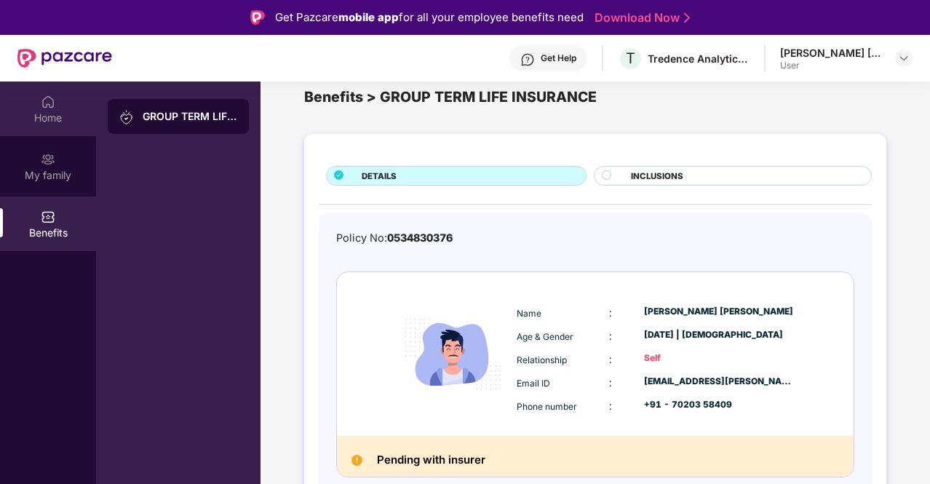
click at [61, 122] on div "Home" at bounding box center [48, 118] width 96 height 15
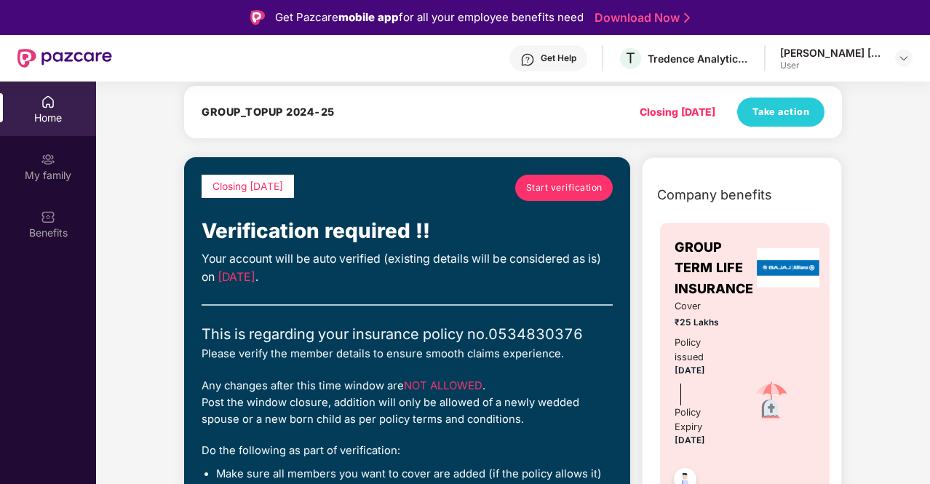
scroll to position [0, 0]
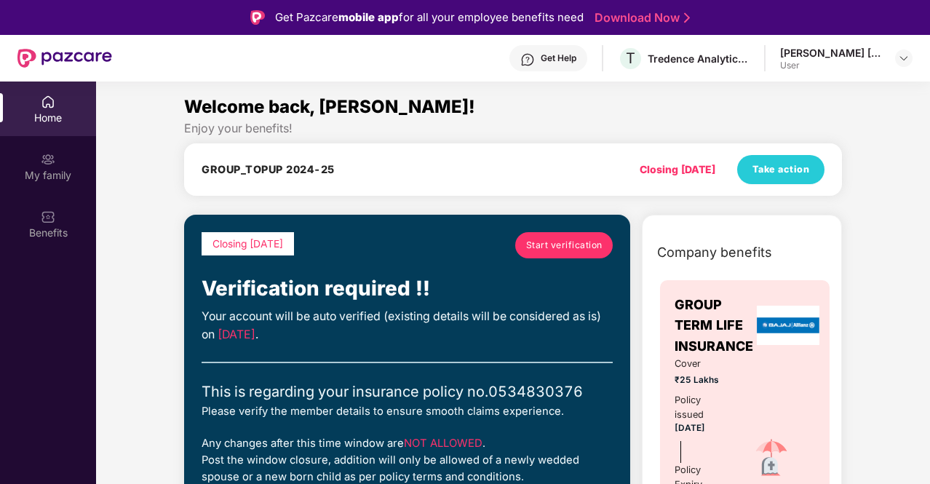
click at [50, 111] on div "Home" at bounding box center [48, 118] width 96 height 15
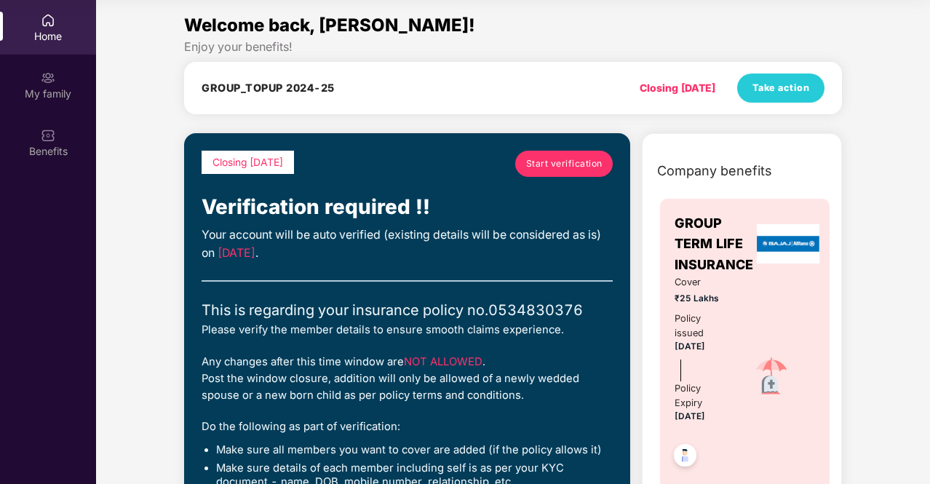
scroll to position [1, 0]
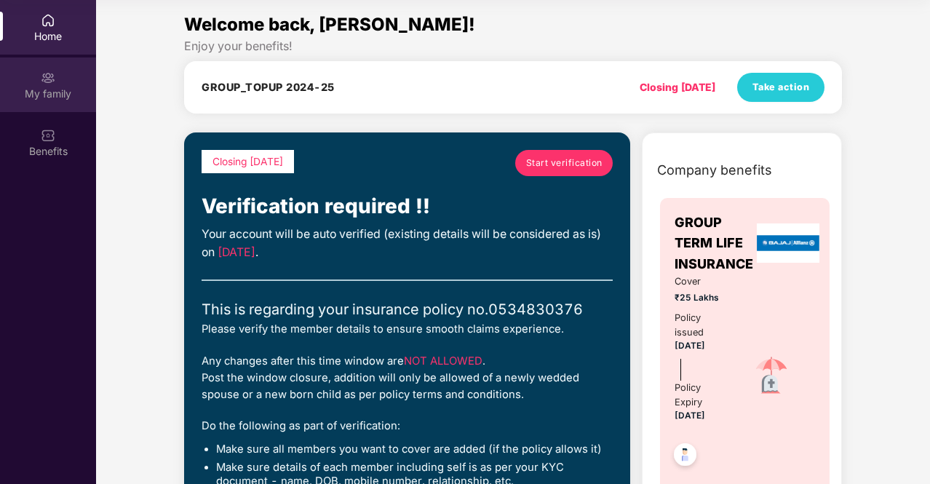
click at [35, 73] on div "My family" at bounding box center [48, 85] width 96 height 55
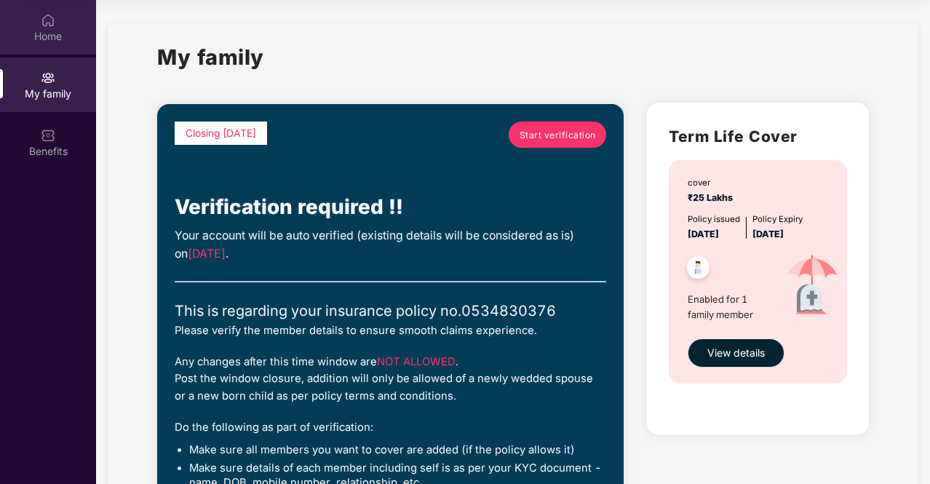
click at [65, 40] on div "Home" at bounding box center [48, 36] width 96 height 15
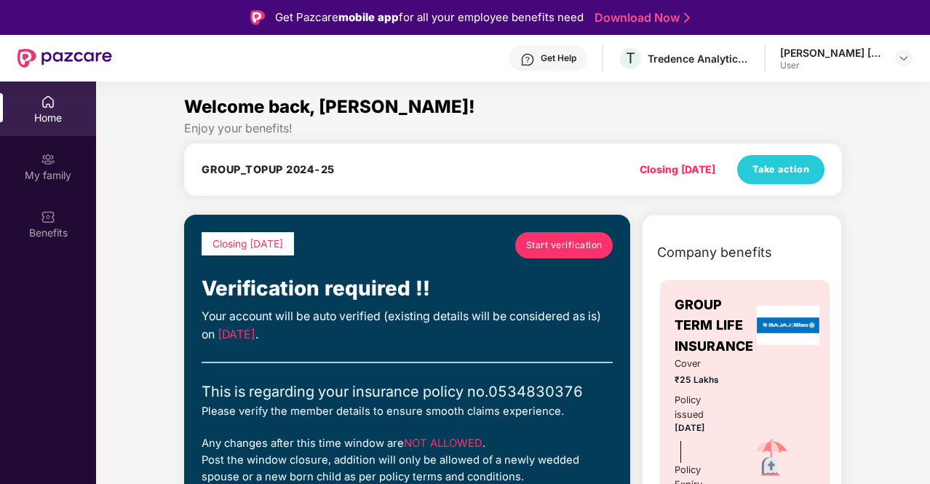
click at [545, 45] on div "Get Help" at bounding box center [549, 58] width 78 height 26
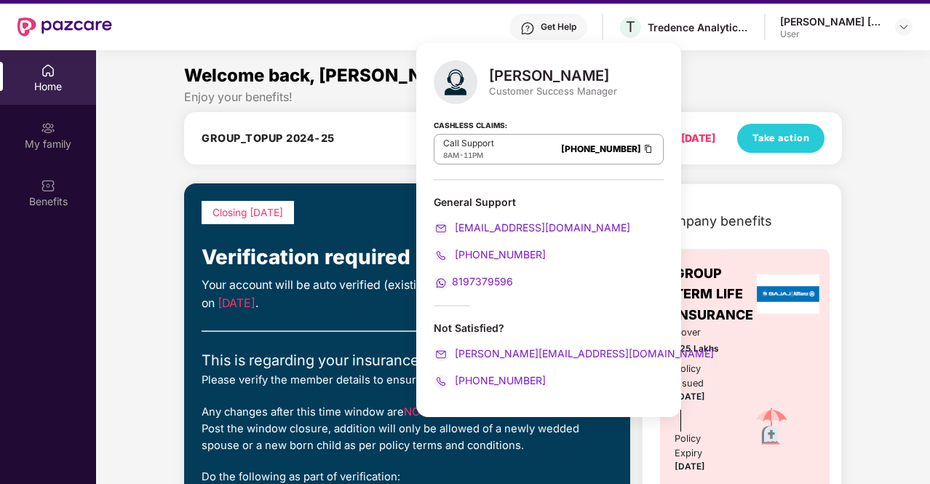
scroll to position [32, 0]
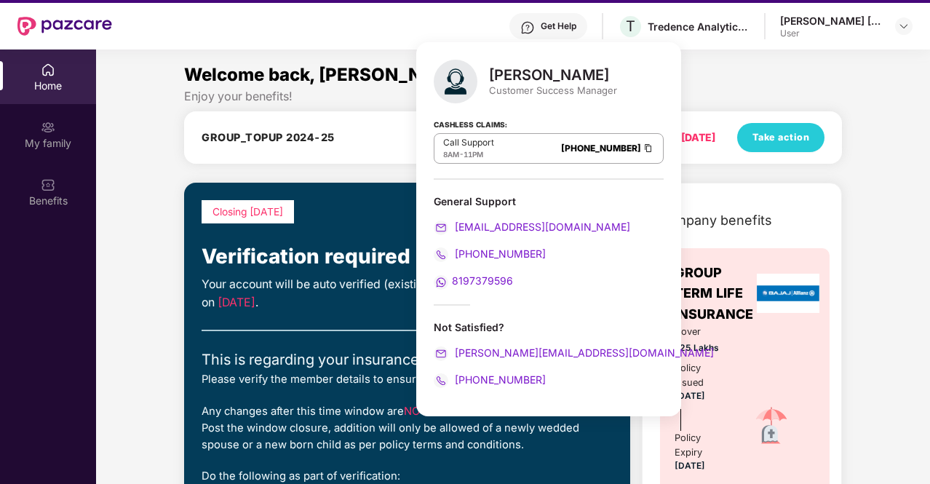
click at [496, 383] on span "[PHONE_NUMBER]" at bounding box center [499, 380] width 94 height 12
click at [864, 228] on div "Company benefits GROUP TERM LIFE INSURANCE Cover ₹25 Lakhs Policy issued [DATE]…" at bounding box center [742, 416] width 263 height 428
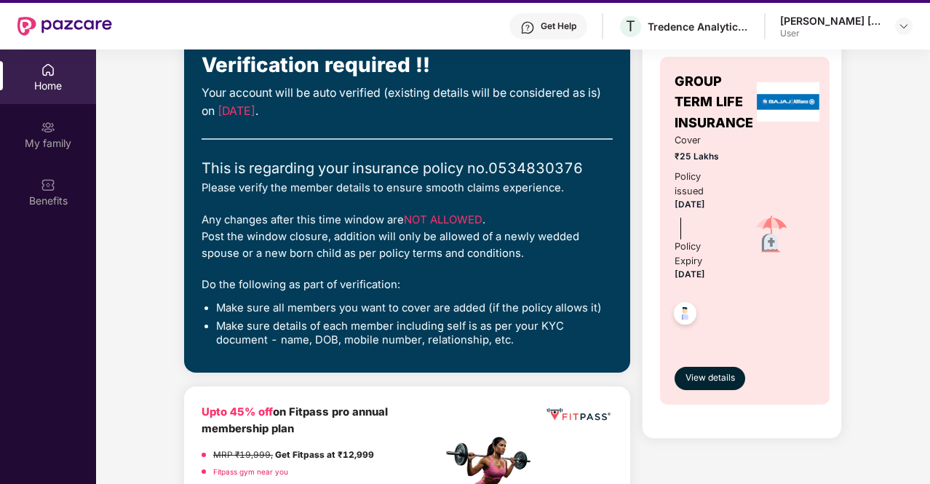
scroll to position [226, 0]
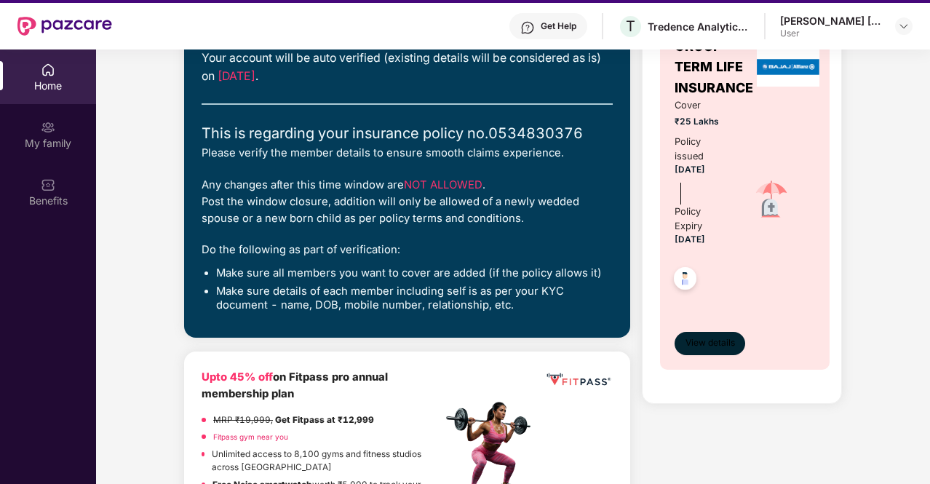
click at [695, 343] on span "View details" at bounding box center [711, 343] width 50 height 14
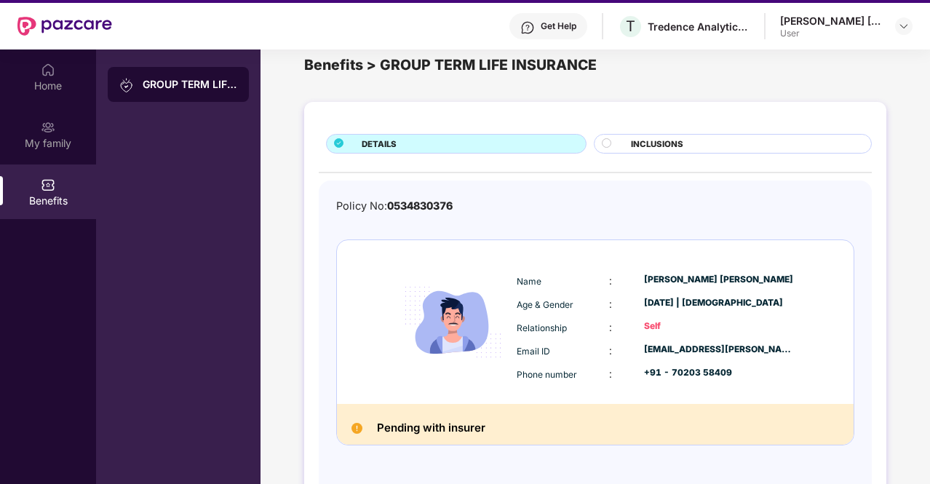
scroll to position [0, 0]
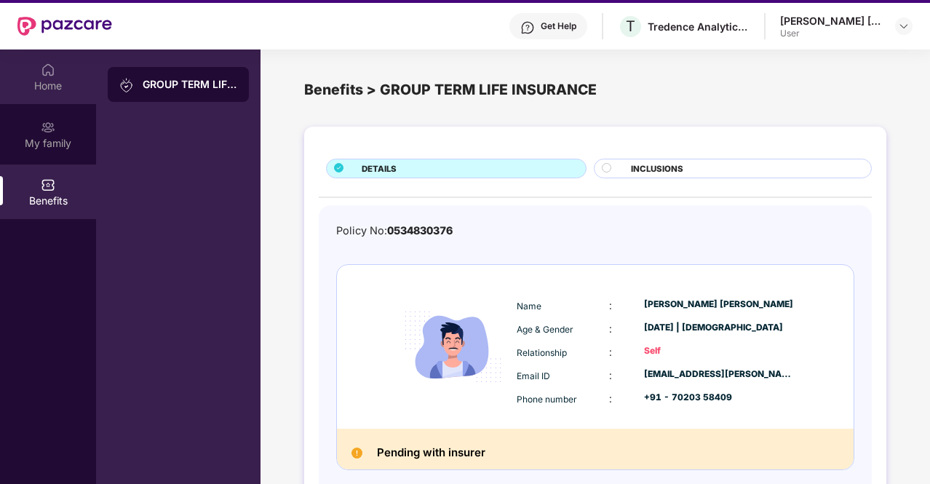
click at [79, 85] on div "Home" at bounding box center [48, 86] width 96 height 15
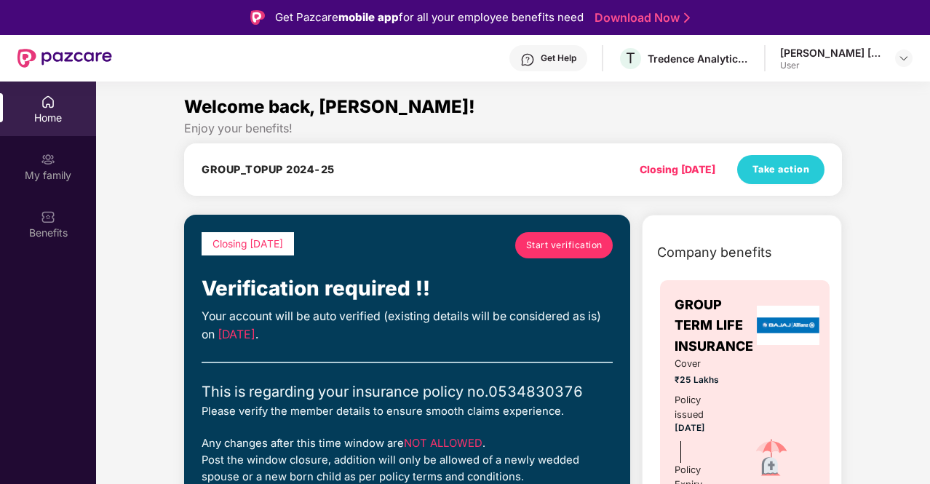
click at [561, 59] on div "Get Help" at bounding box center [559, 58] width 36 height 12
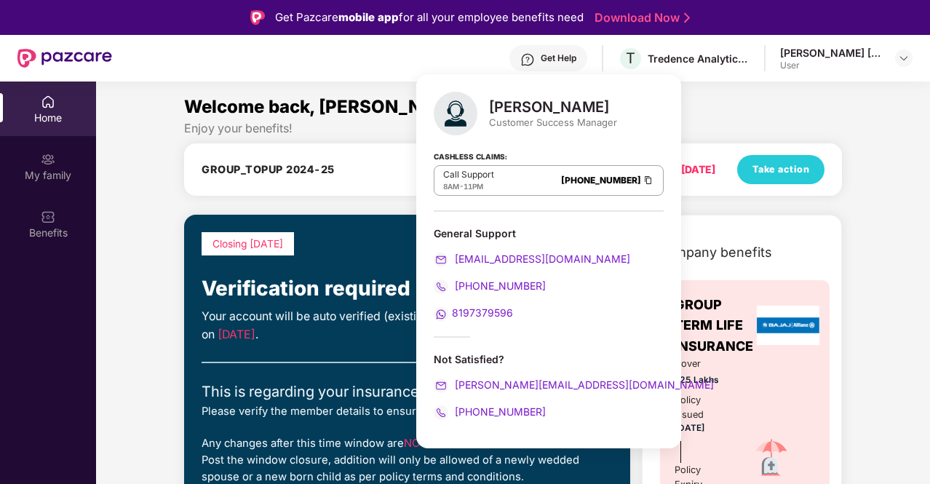
click at [617, 110] on div "[PERSON_NAME]" at bounding box center [553, 106] width 128 height 17
copy div "[PERSON_NAME]"
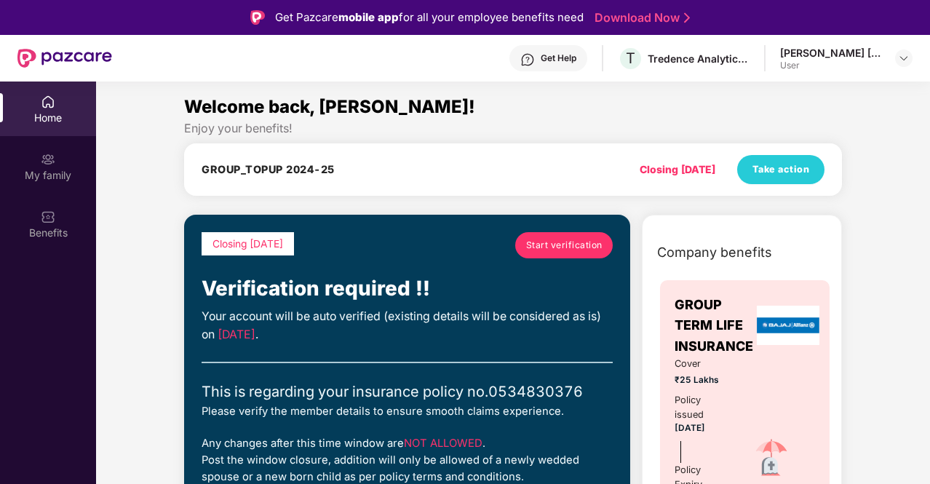
click at [72, 157] on div "My family" at bounding box center [48, 166] width 96 height 55
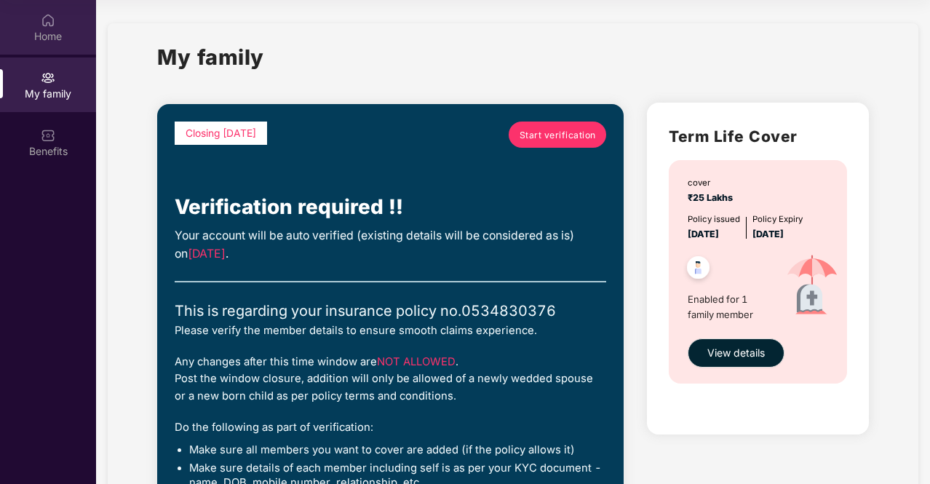
click at [54, 17] on img at bounding box center [48, 20] width 15 height 15
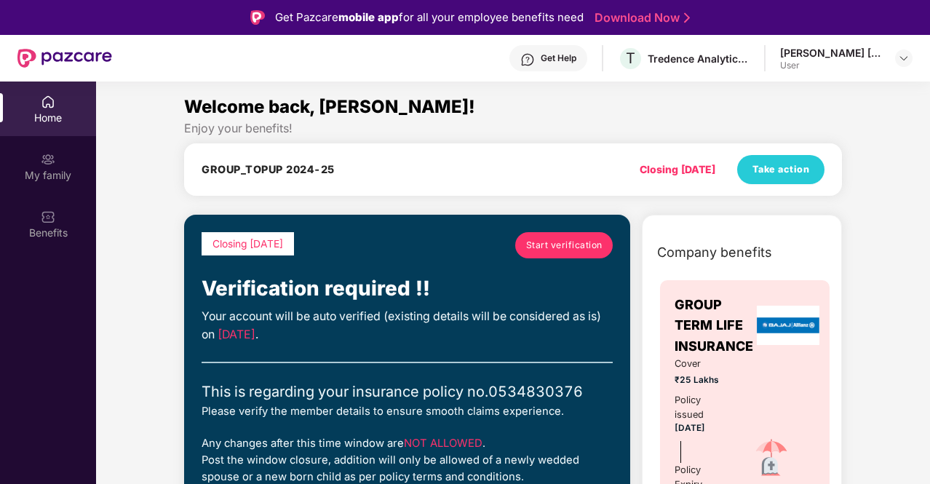
click at [66, 103] on div "Home" at bounding box center [48, 109] width 96 height 55
